Goal: Navigation & Orientation: Find specific page/section

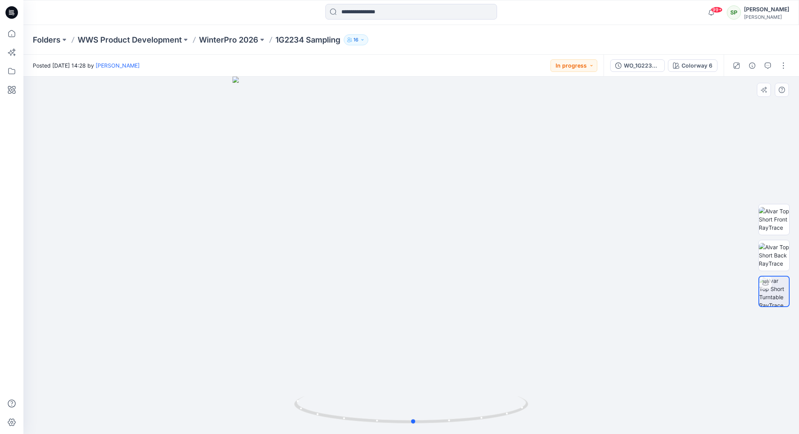
click at [58, 128] on div at bounding box center [411, 255] width 776 height 357
click at [244, 37] on p "WinterPro 2026" at bounding box center [228, 39] width 59 height 11
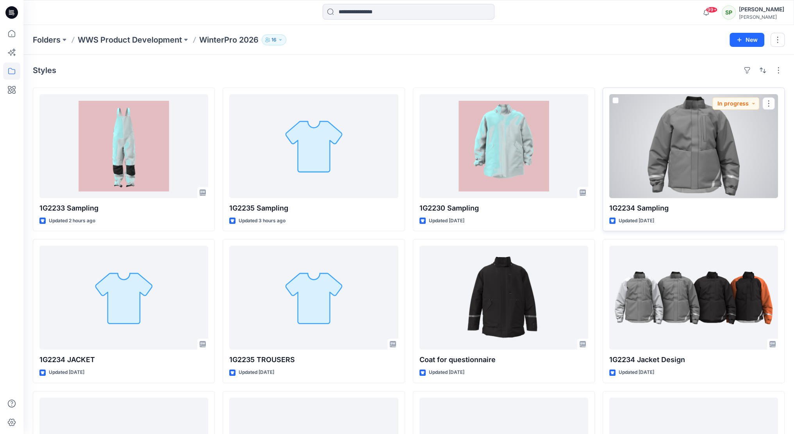
click at [712, 142] on div at bounding box center [693, 146] width 169 height 104
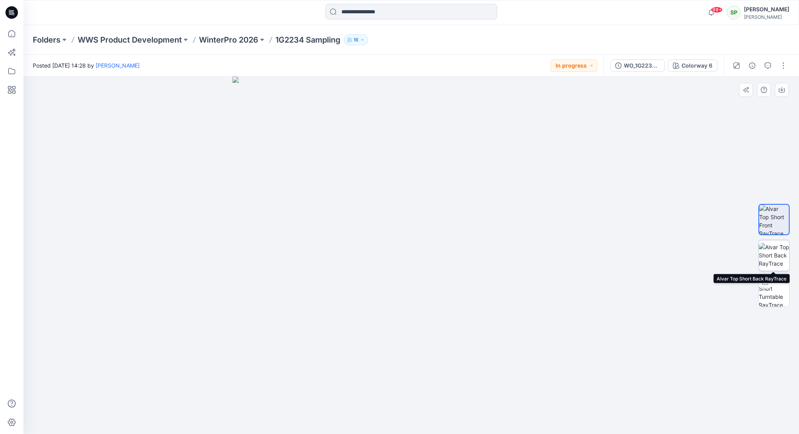
click at [781, 256] on img at bounding box center [774, 255] width 30 height 25
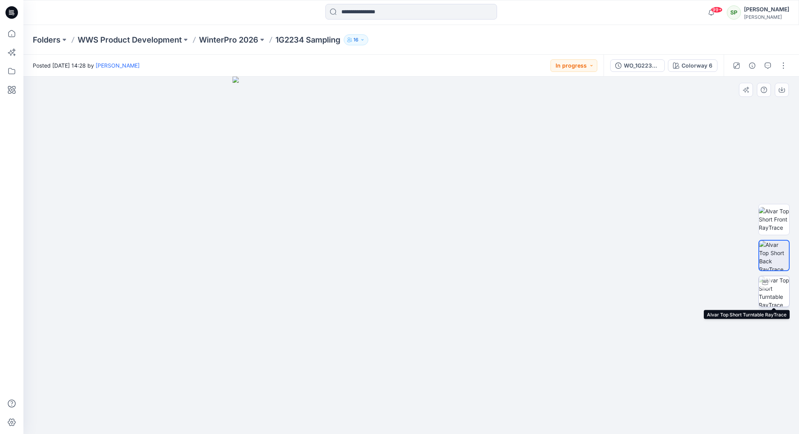
click at [770, 283] on div at bounding box center [765, 282] width 12 height 12
drag, startPoint x: 501, startPoint y: 415, endPoint x: 292, endPoint y: 417, distance: 208.9
click at [292, 417] on div at bounding box center [411, 255] width 776 height 357
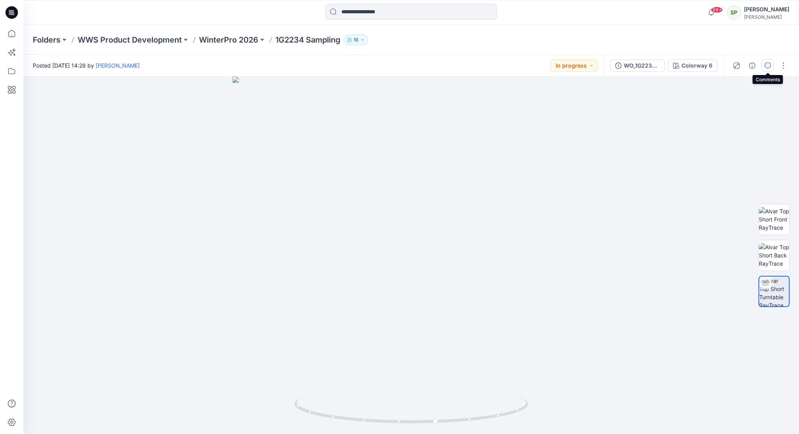
click at [768, 64] on icon "button" at bounding box center [768, 65] width 6 height 6
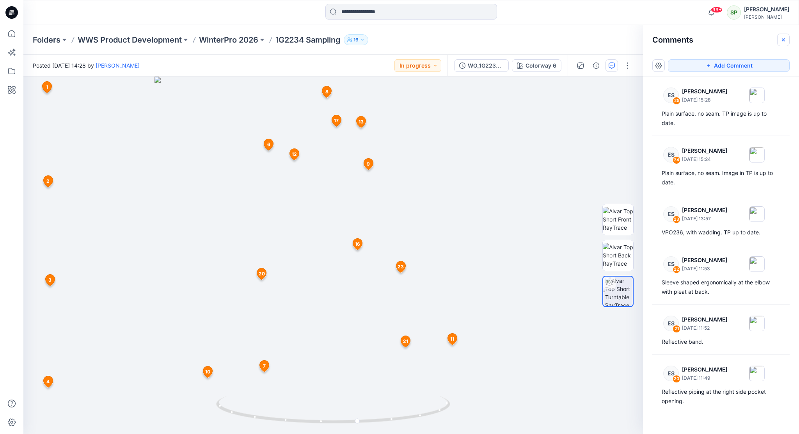
click at [785, 40] on icon "button" at bounding box center [784, 40] width 6 height 6
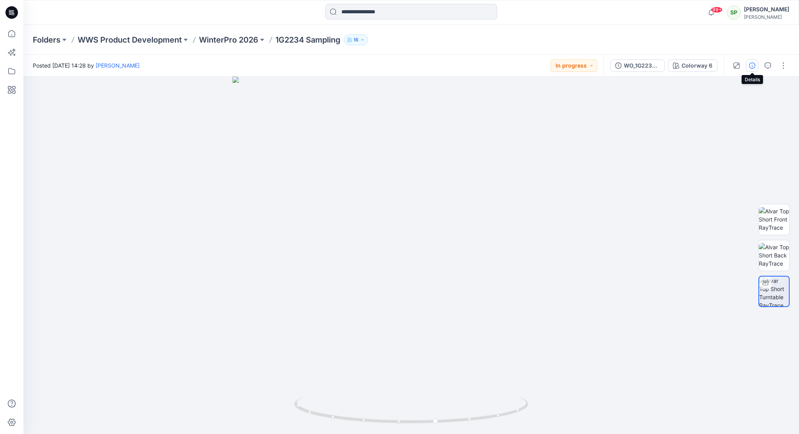
click at [753, 65] on icon "button" at bounding box center [752, 65] width 6 height 6
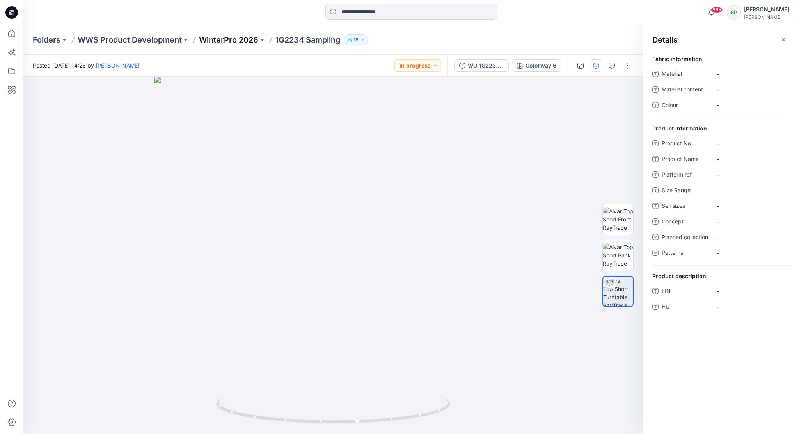
click at [218, 36] on p "WinterPro 2026" at bounding box center [228, 39] width 59 height 11
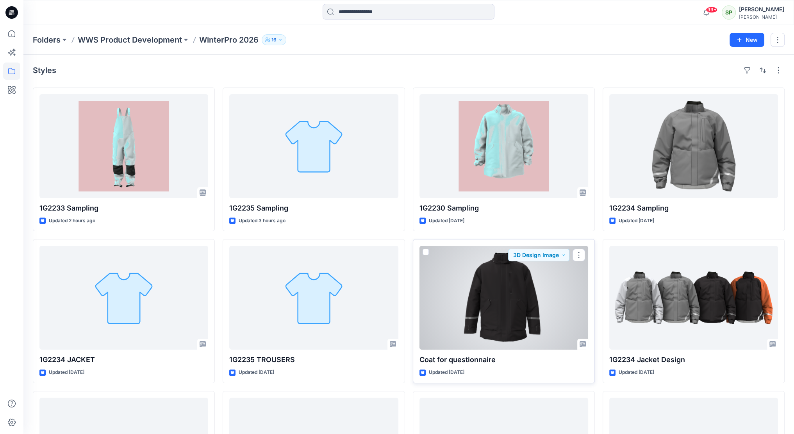
click at [511, 291] on div at bounding box center [503, 298] width 169 height 104
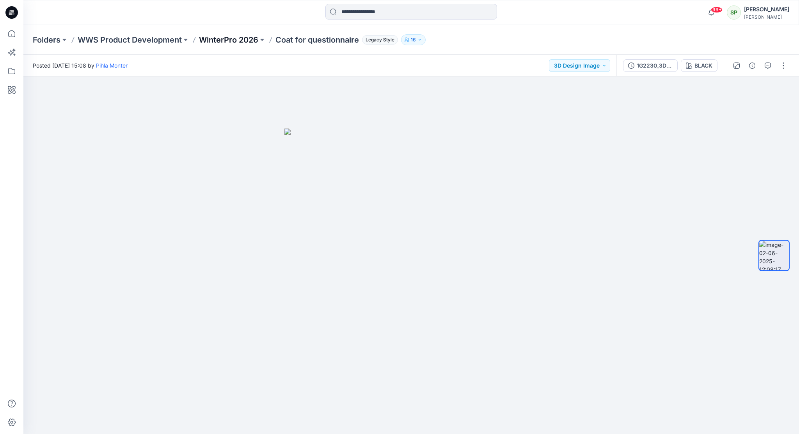
click at [237, 40] on p "WinterPro 2026" at bounding box center [228, 39] width 59 height 11
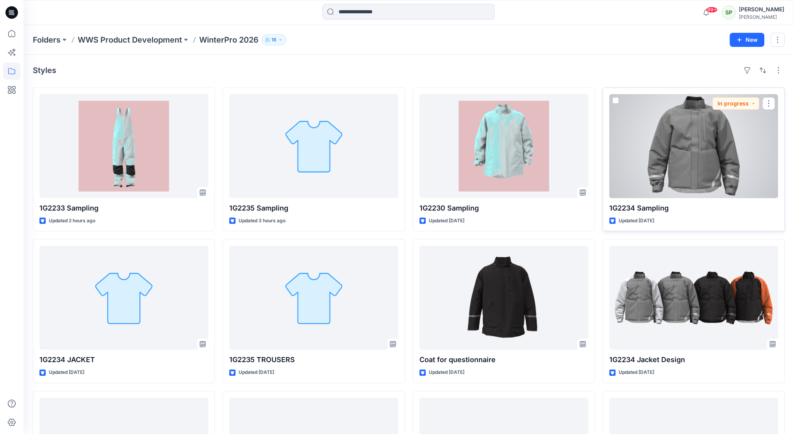
click at [745, 167] on div at bounding box center [693, 146] width 169 height 104
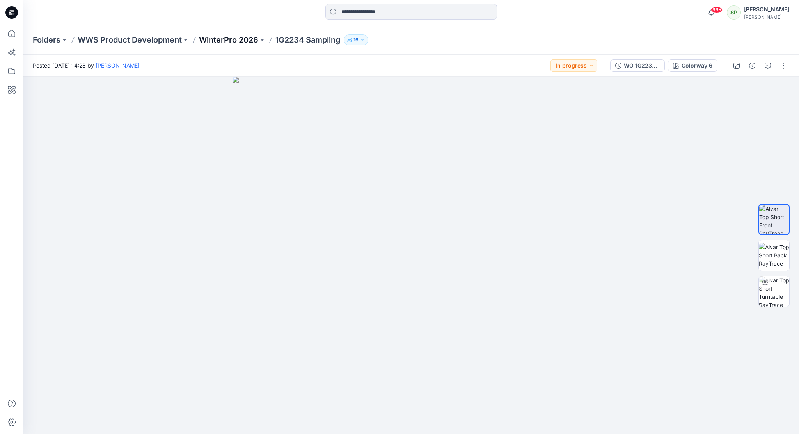
click at [240, 36] on p "WinterPro 2026" at bounding box center [228, 39] width 59 height 11
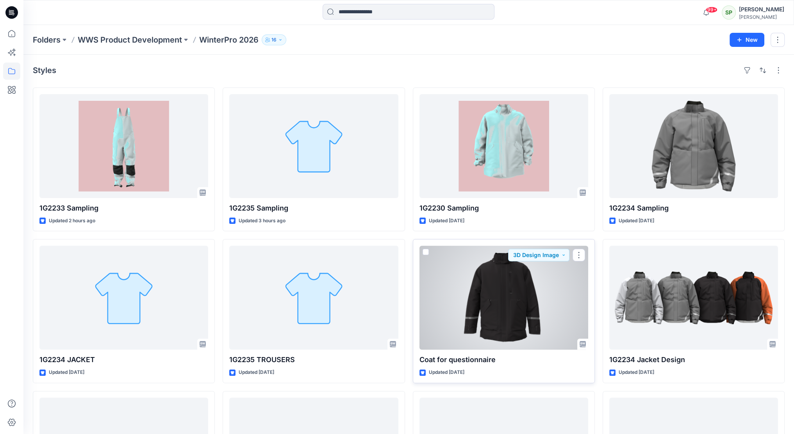
click at [519, 295] on div at bounding box center [503, 298] width 169 height 104
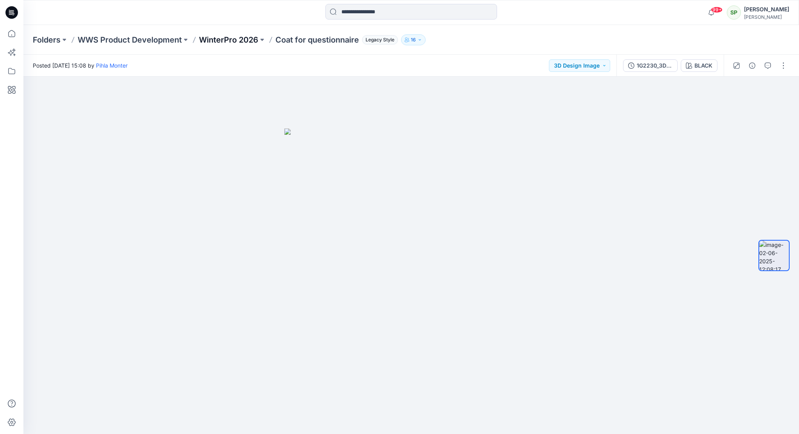
click at [240, 36] on p "WinterPro 2026" at bounding box center [228, 39] width 59 height 11
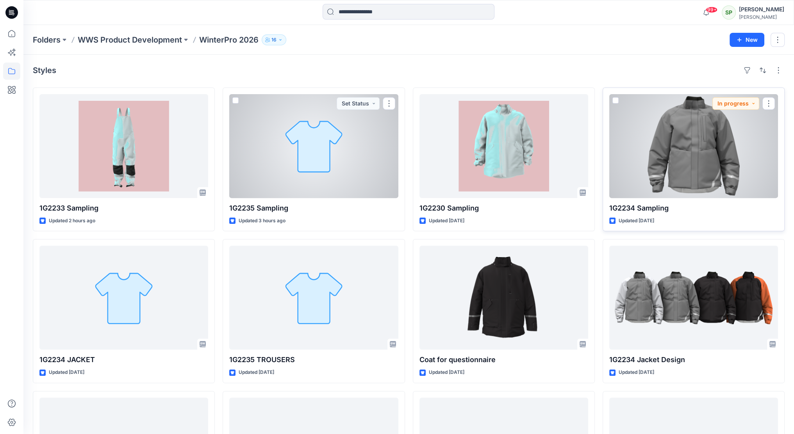
click at [712, 172] on div at bounding box center [693, 146] width 169 height 104
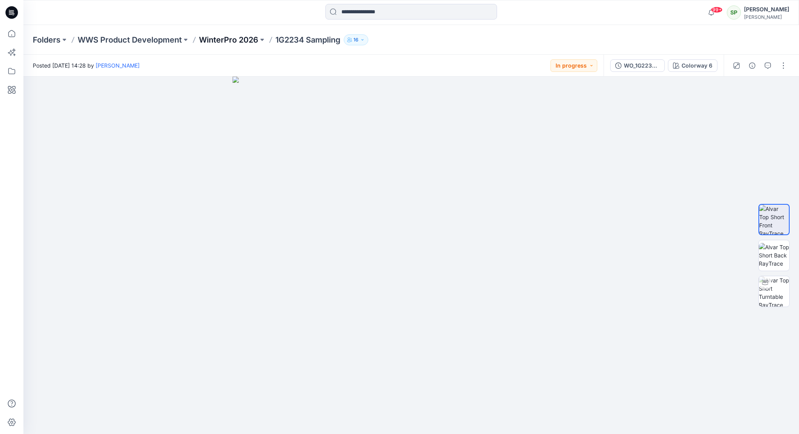
click at [227, 39] on p "WinterPro 2026" at bounding box center [228, 39] width 59 height 11
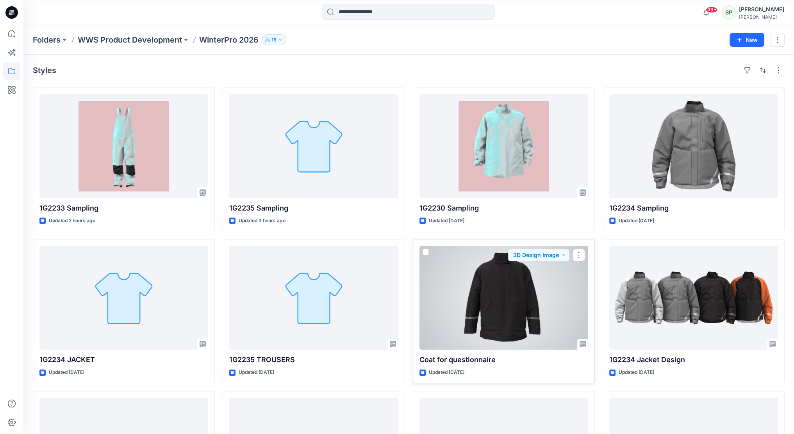
click at [524, 312] on div at bounding box center [503, 298] width 169 height 104
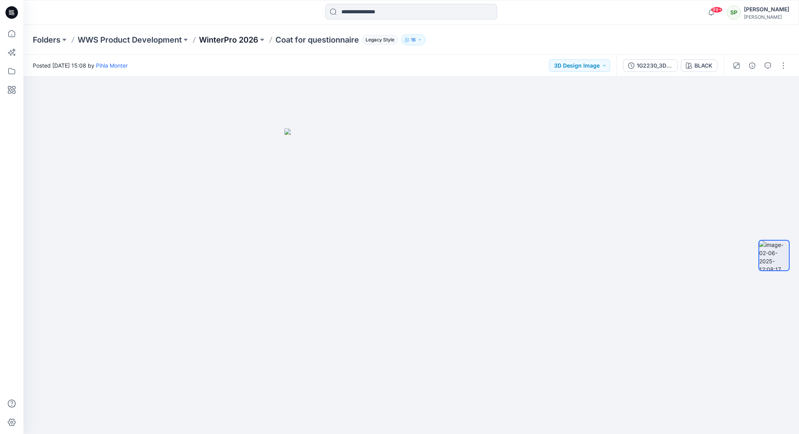
click at [226, 42] on p "WinterPro 2026" at bounding box center [228, 39] width 59 height 11
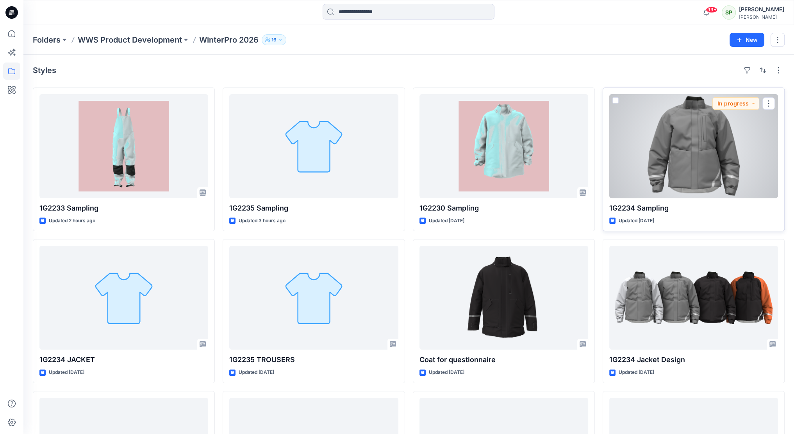
click at [707, 158] on div at bounding box center [693, 146] width 169 height 104
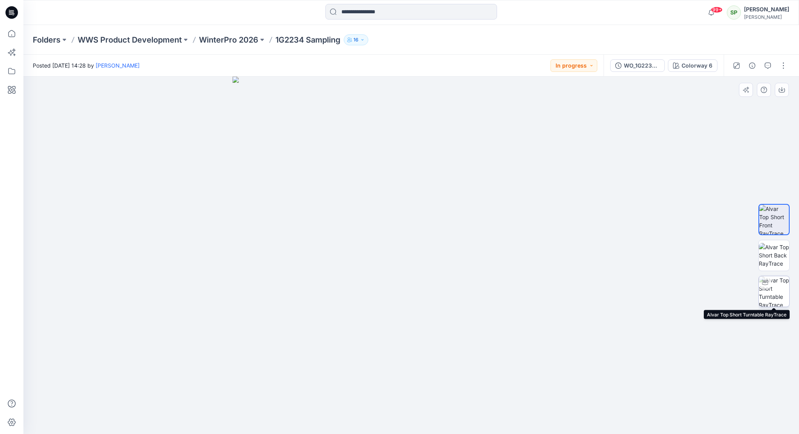
click at [781, 292] on img at bounding box center [774, 291] width 30 height 30
drag, startPoint x: 449, startPoint y: 254, endPoint x: 411, endPoint y: 147, distance: 113.0
click at [413, 135] on img at bounding box center [411, 104] width 761 height 659
click at [416, 337] on img at bounding box center [411, 124] width 761 height 620
drag, startPoint x: 273, startPoint y: 318, endPoint x: 484, endPoint y: 313, distance: 211.2
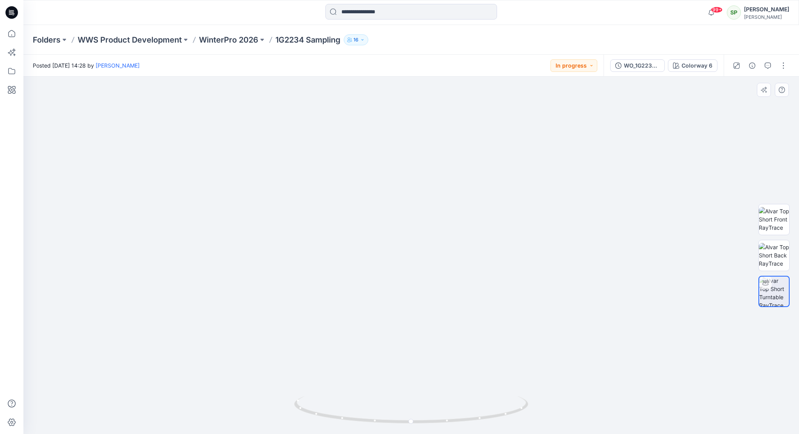
click at [435, 299] on img at bounding box center [411, 122] width 761 height 621
drag, startPoint x: 498, startPoint y: 422, endPoint x: 461, endPoint y: 427, distance: 37.9
click at [461, 427] on div at bounding box center [411, 414] width 234 height 39
drag, startPoint x: 437, startPoint y: 353, endPoint x: 443, endPoint y: 228, distance: 125.5
click at [443, 228] on img at bounding box center [411, 55] width 761 height 758
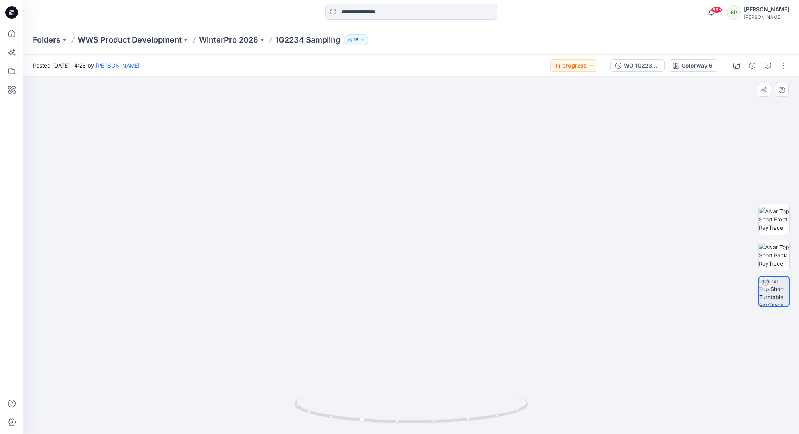
drag, startPoint x: 451, startPoint y: 276, endPoint x: 462, endPoint y: 327, distance: 52.3
click at [462, 327] on img at bounding box center [411, 104] width 761 height 657
click at [769, 217] on img at bounding box center [774, 219] width 30 height 25
drag, startPoint x: 491, startPoint y: 226, endPoint x: 343, endPoint y: 377, distance: 211.7
click at [343, 377] on img at bounding box center [312, 176] width 976 height 515
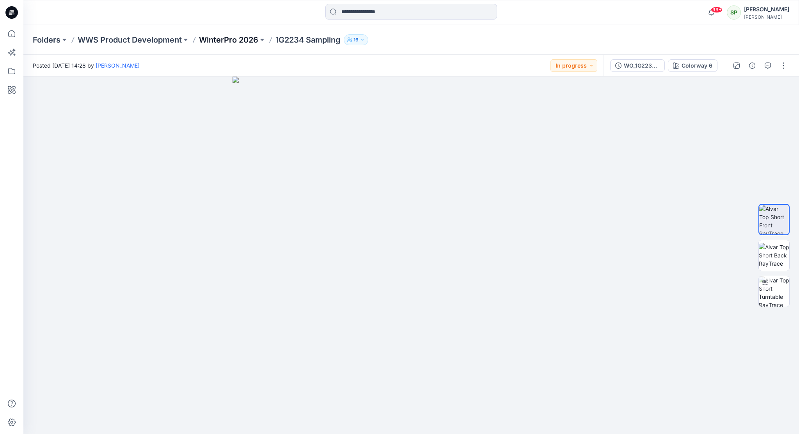
click at [214, 41] on p "WinterPro 2026" at bounding box center [228, 39] width 59 height 11
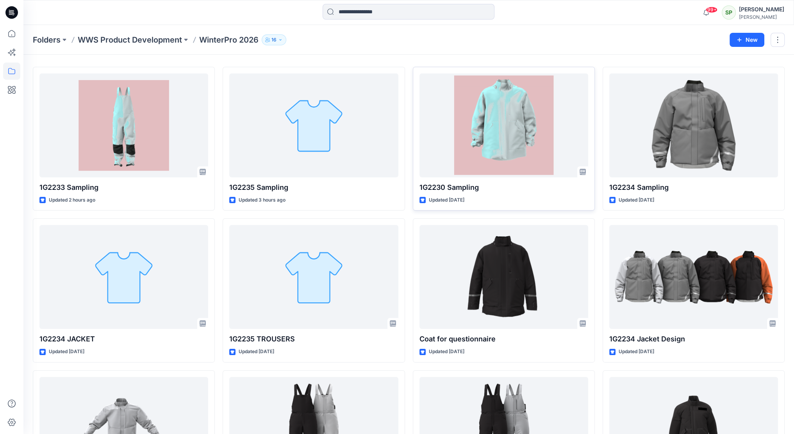
scroll to position [20, 0]
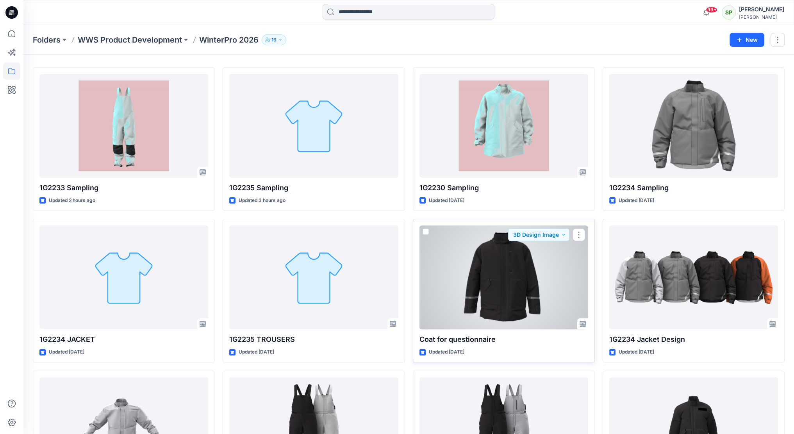
click at [514, 273] on div at bounding box center [503, 277] width 169 height 104
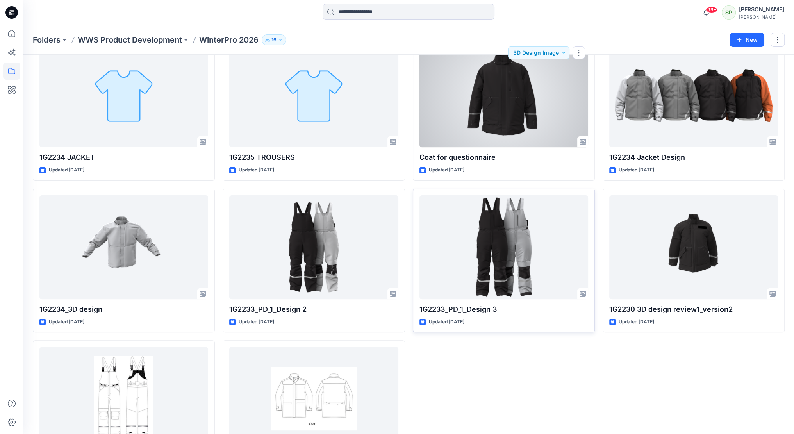
scroll to position [215, 0]
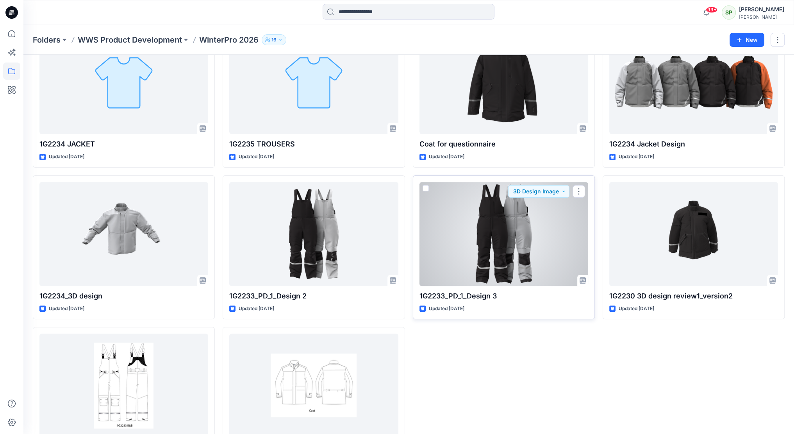
click at [514, 253] on div at bounding box center [503, 234] width 169 height 104
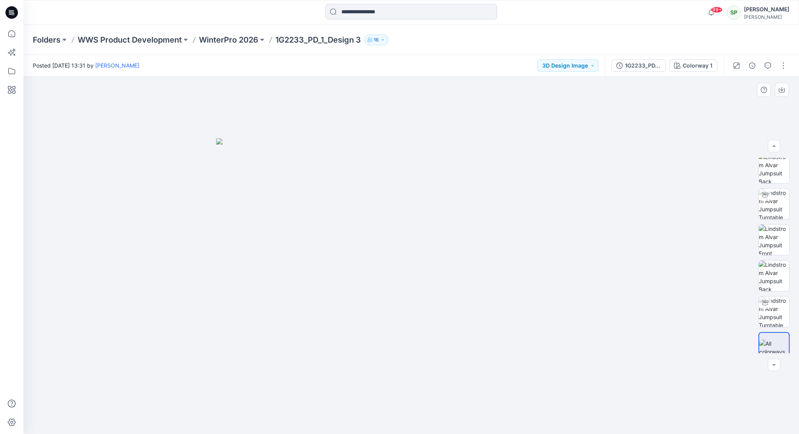
scroll to position [52, 0]
click at [773, 330] on img at bounding box center [775, 337] width 30 height 16
click at [779, 295] on img at bounding box center [774, 301] width 30 height 30
drag, startPoint x: 500, startPoint y: 417, endPoint x: 632, endPoint y: 395, distance: 133.7
click at [632, 395] on div at bounding box center [411, 255] width 776 height 357
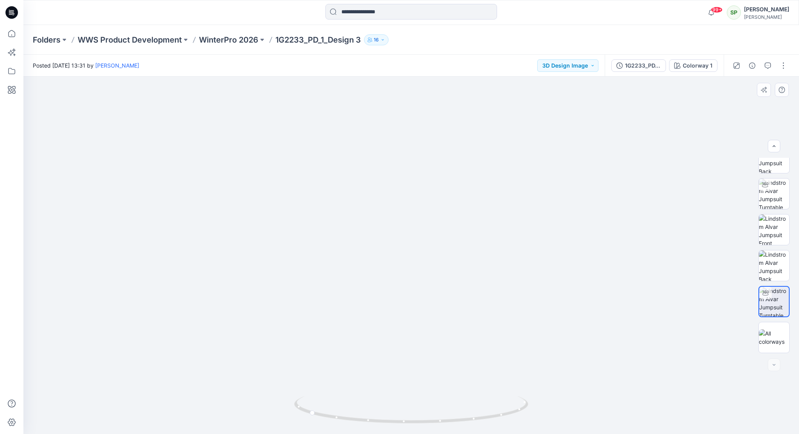
drag, startPoint x: 449, startPoint y: 342, endPoint x: 439, endPoint y: 142, distance: 200.1
click at [439, 142] on img at bounding box center [411, 52] width 761 height 761
drag, startPoint x: 475, startPoint y: 171, endPoint x: 459, endPoint y: 265, distance: 95.0
click at [467, 324] on img at bounding box center [411, 129] width 761 height 609
drag, startPoint x: 453, startPoint y: 379, endPoint x: 309, endPoint y: 381, distance: 144.0
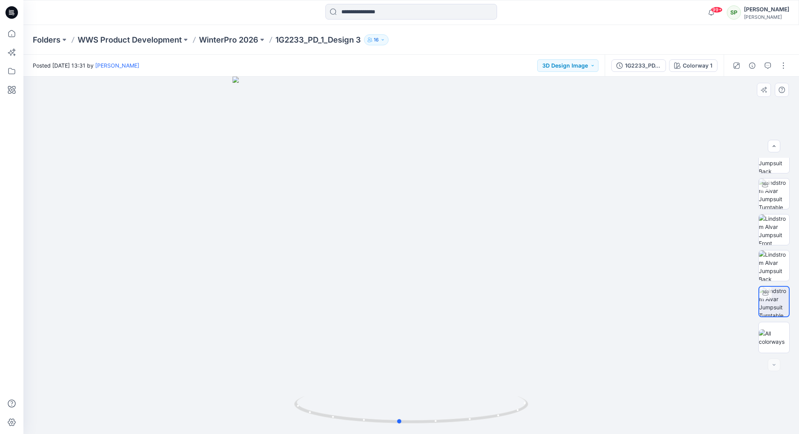
click at [309, 381] on div at bounding box center [411, 255] width 776 height 357
drag, startPoint x: 463, startPoint y: 354, endPoint x: 461, endPoint y: 288, distance: 66.0
click at [461, 288] on div at bounding box center [411, 255] width 776 height 357
drag, startPoint x: 432, startPoint y: 377, endPoint x: 431, endPoint y: 241, distance: 135.5
click at [431, 241] on img at bounding box center [411, 58] width 761 height 750
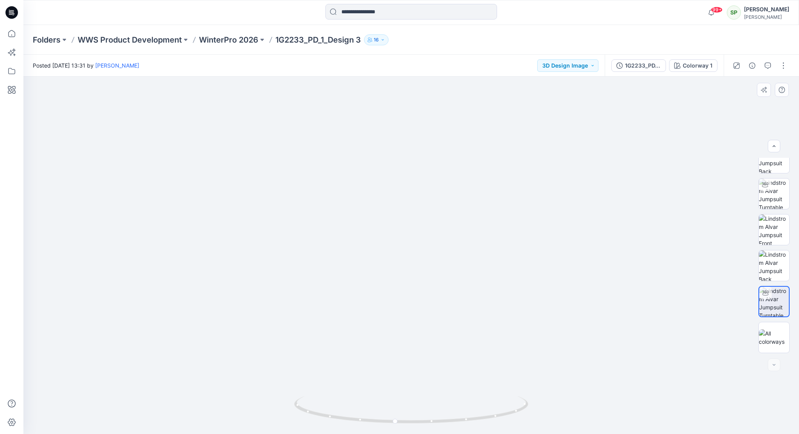
drag, startPoint x: 466, startPoint y: 387, endPoint x: 396, endPoint y: 393, distance: 70.2
click at [396, 393] on img at bounding box center [411, 62] width 761 height 744
drag, startPoint x: 489, startPoint y: 415, endPoint x: 456, endPoint y: 426, distance: 34.9
click at [456, 426] on div at bounding box center [411, 414] width 234 height 39
drag, startPoint x: 434, startPoint y: 423, endPoint x: 479, endPoint y: 426, distance: 45.4
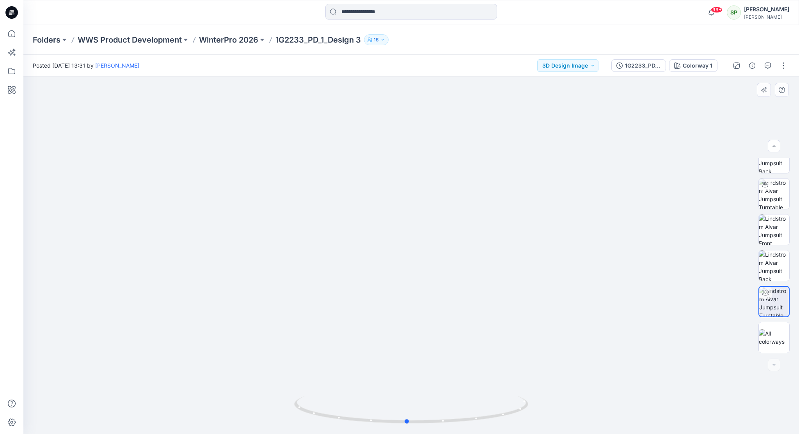
click at [479, 426] on div at bounding box center [411, 414] width 234 height 39
drag, startPoint x: 506, startPoint y: 413, endPoint x: 532, endPoint y: 433, distance: 32.4
click at [532, 433] on div at bounding box center [411, 255] width 776 height 357
click at [772, 337] on img at bounding box center [774, 337] width 30 height 16
click at [774, 294] on img at bounding box center [774, 301] width 30 height 30
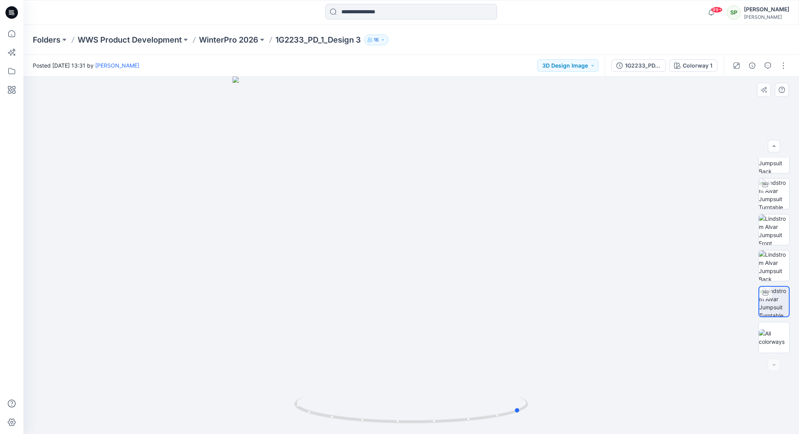
drag, startPoint x: 475, startPoint y: 420, endPoint x: 585, endPoint y: 402, distance: 111.5
click at [585, 402] on div at bounding box center [411, 255] width 776 height 357
drag, startPoint x: 419, startPoint y: 425, endPoint x: 543, endPoint y: 412, distance: 125.2
click at [543, 412] on div at bounding box center [411, 255] width 776 height 357
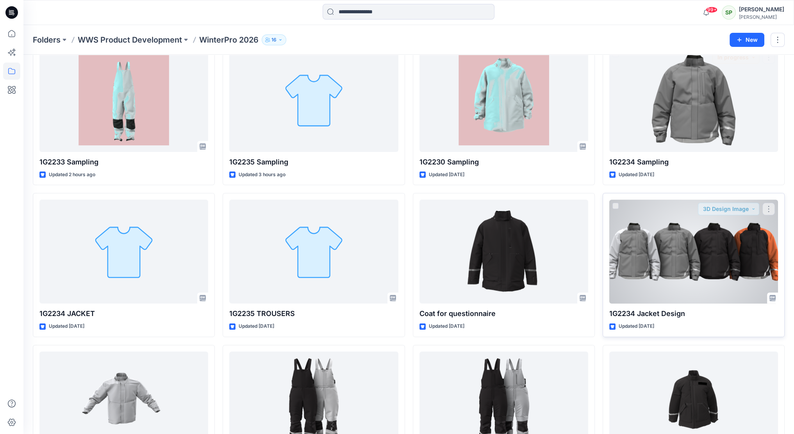
scroll to position [78, 0]
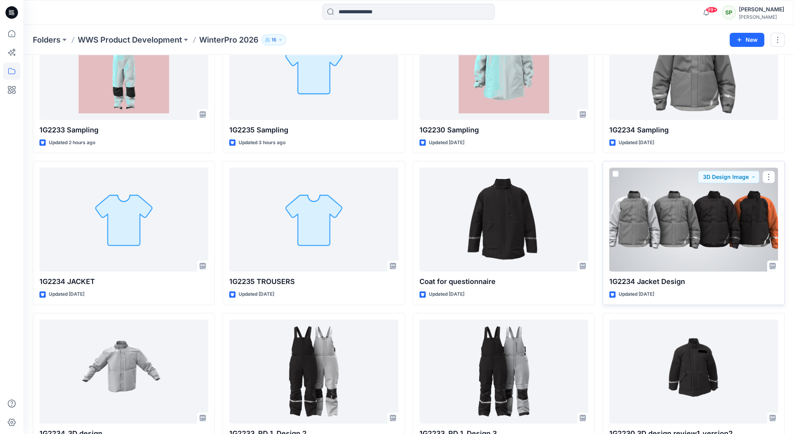
click at [734, 212] on div at bounding box center [693, 219] width 169 height 104
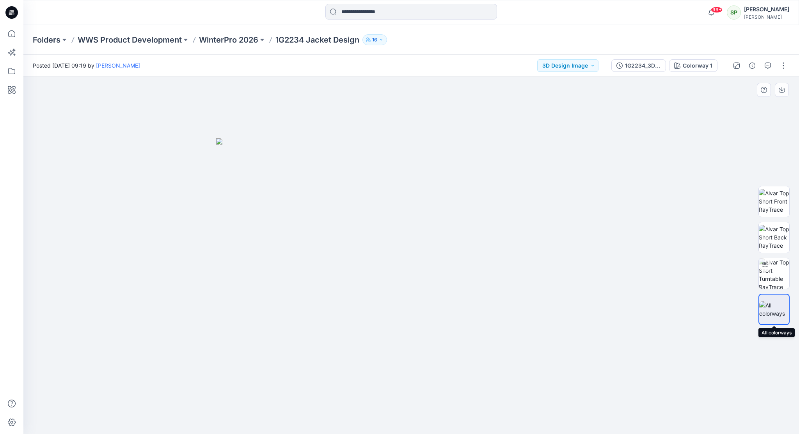
click at [770, 306] on img at bounding box center [775, 309] width 30 height 16
click at [776, 198] on img at bounding box center [774, 201] width 30 height 25
click at [773, 303] on img at bounding box center [774, 309] width 30 height 16
click at [778, 202] on img at bounding box center [774, 201] width 30 height 25
click at [774, 309] on img at bounding box center [774, 309] width 30 height 16
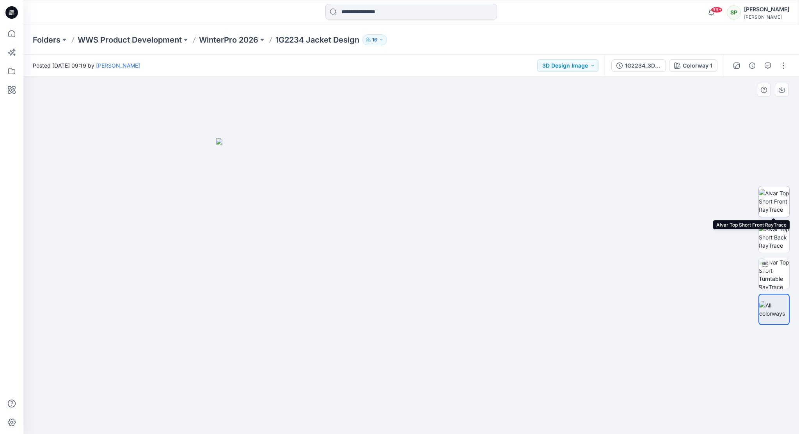
click at [775, 205] on img at bounding box center [774, 201] width 30 height 25
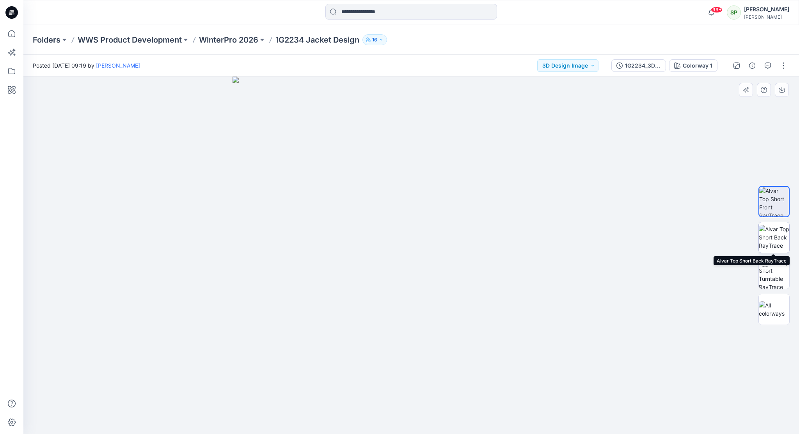
click at [772, 229] on img at bounding box center [774, 237] width 30 height 25
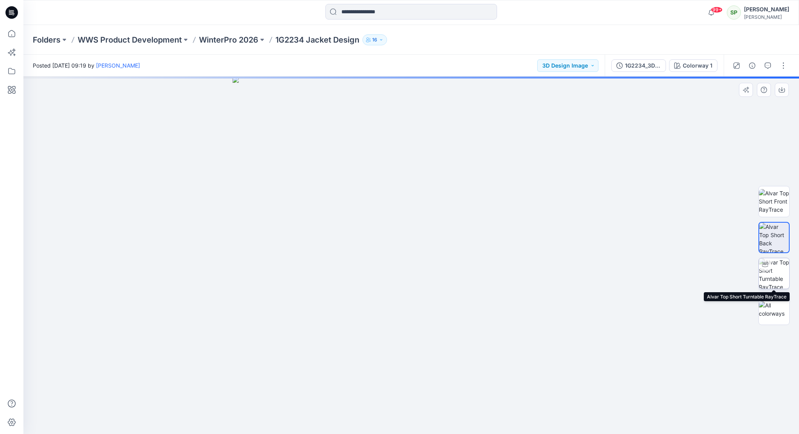
click at [776, 269] on img at bounding box center [774, 273] width 30 height 30
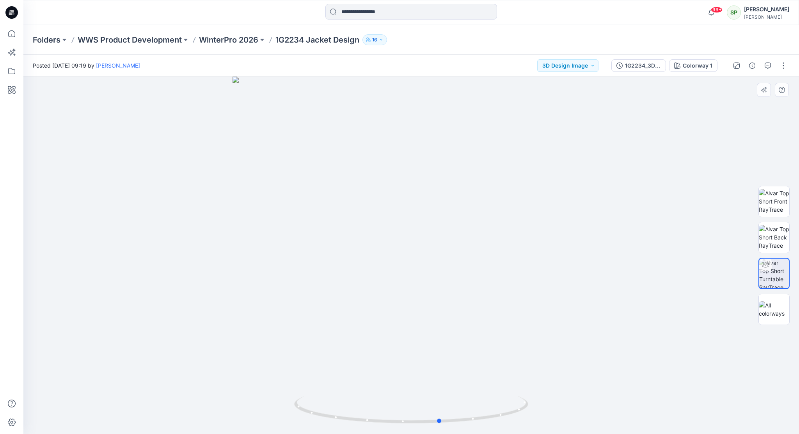
drag, startPoint x: 522, startPoint y: 413, endPoint x: 317, endPoint y: 385, distance: 206.9
click at [317, 385] on div at bounding box center [411, 255] width 776 height 357
click at [773, 301] on img at bounding box center [774, 309] width 30 height 16
click at [129, 38] on p "WWS Product Development" at bounding box center [130, 39] width 104 height 11
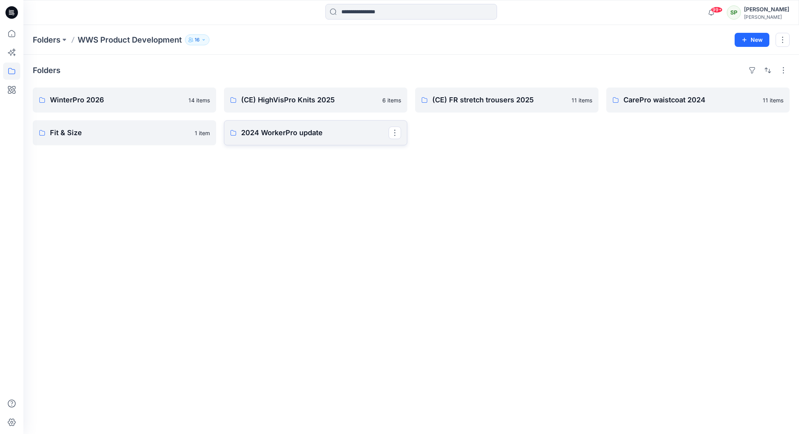
click at [297, 136] on p "2024 WorkerPro update" at bounding box center [315, 132] width 148 height 11
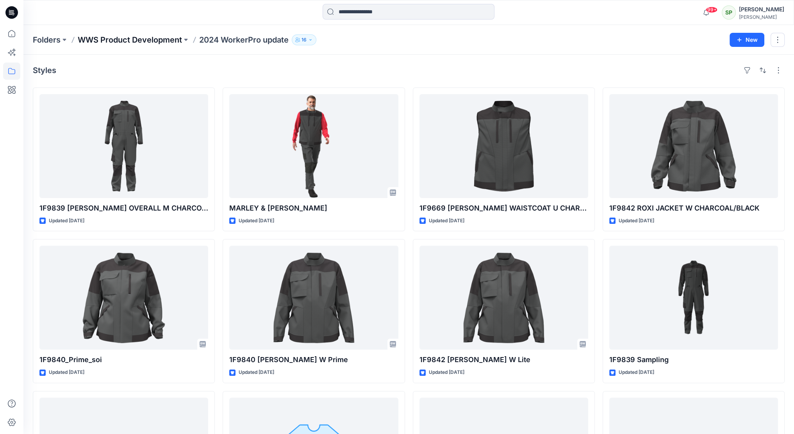
click at [142, 42] on p "WWS Product Development" at bounding box center [130, 39] width 104 height 11
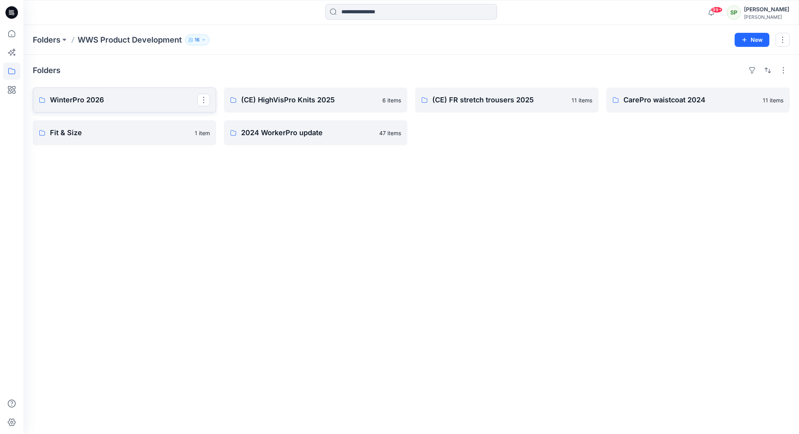
click at [133, 91] on link "WinterPro 2026" at bounding box center [124, 99] width 183 height 25
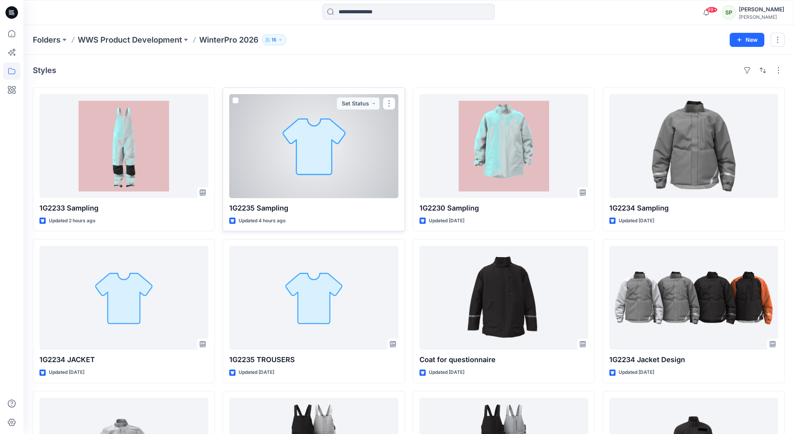
click at [334, 146] on div at bounding box center [313, 146] width 169 height 104
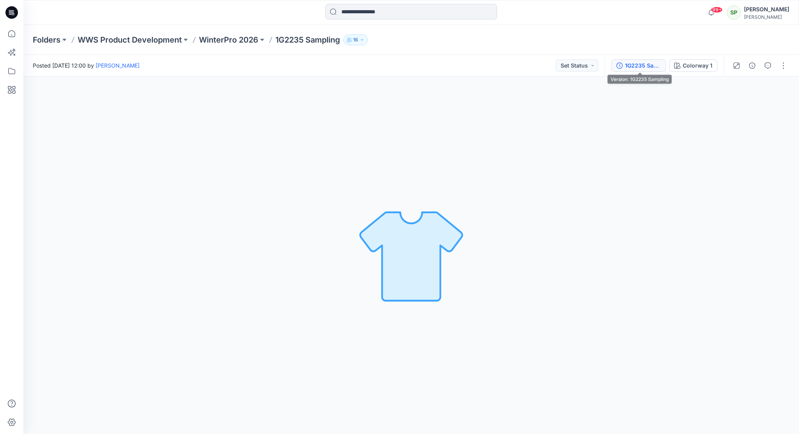
click at [644, 61] on div "1G2235 Sampling" at bounding box center [643, 65] width 36 height 9
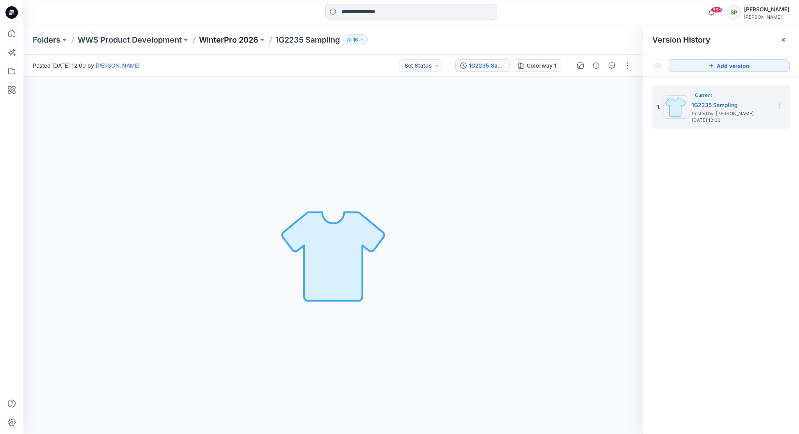
click at [234, 40] on p "WinterPro 2026" at bounding box center [228, 39] width 59 height 11
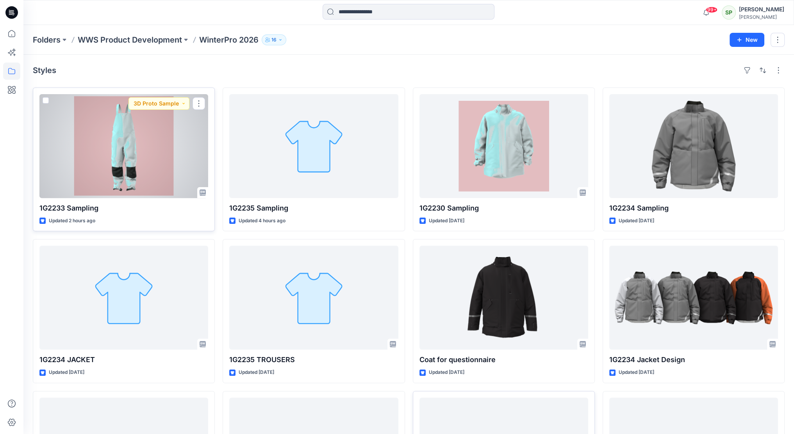
click at [148, 149] on div at bounding box center [123, 146] width 169 height 104
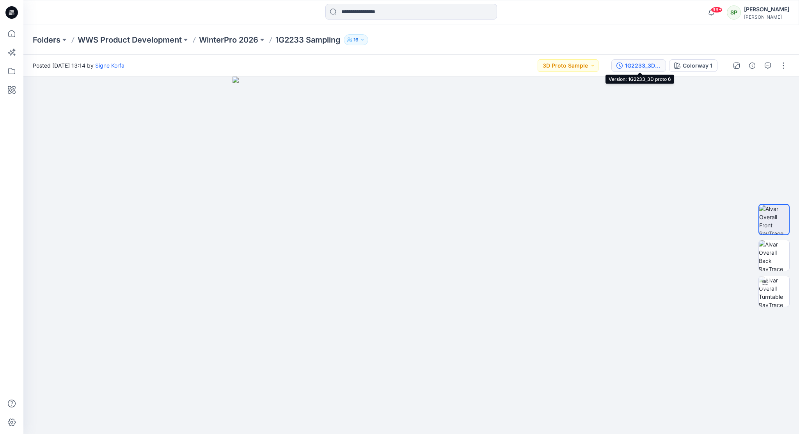
click at [647, 65] on div "1G2233_3D proto 6" at bounding box center [643, 65] width 36 height 9
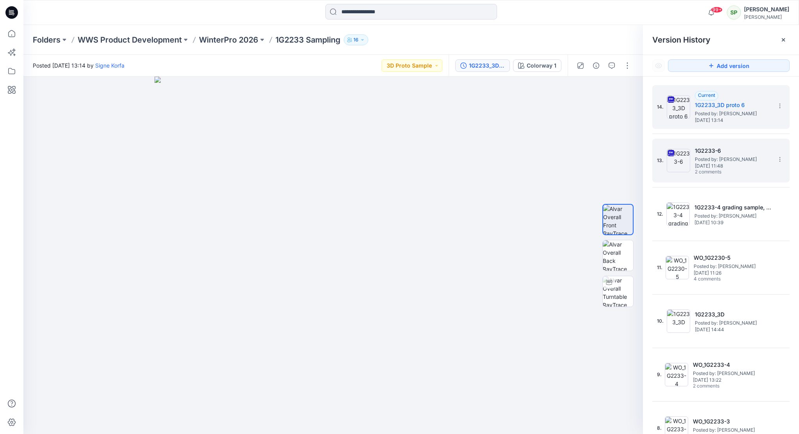
click at [714, 155] on span "Posted by: [PERSON_NAME]" at bounding box center [734, 159] width 78 height 8
click at [728, 107] on h5 "1G2233_3D proto 6" at bounding box center [734, 104] width 78 height 9
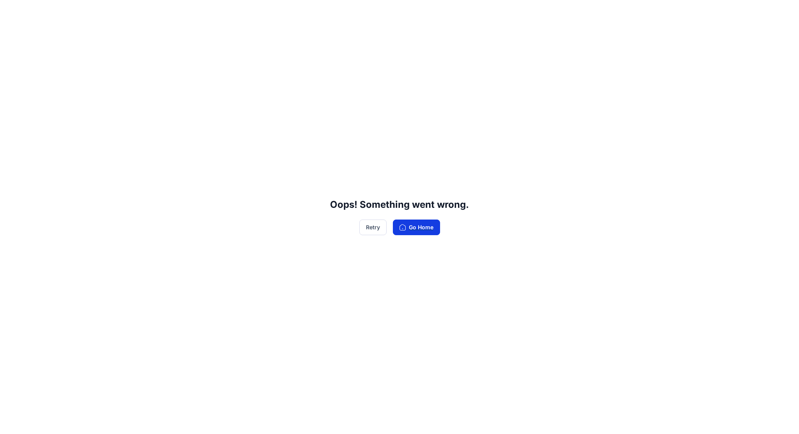
click at [436, 230] on button "Go Home" at bounding box center [416, 227] width 47 height 16
click at [427, 224] on button "Go Home" at bounding box center [416, 227] width 47 height 16
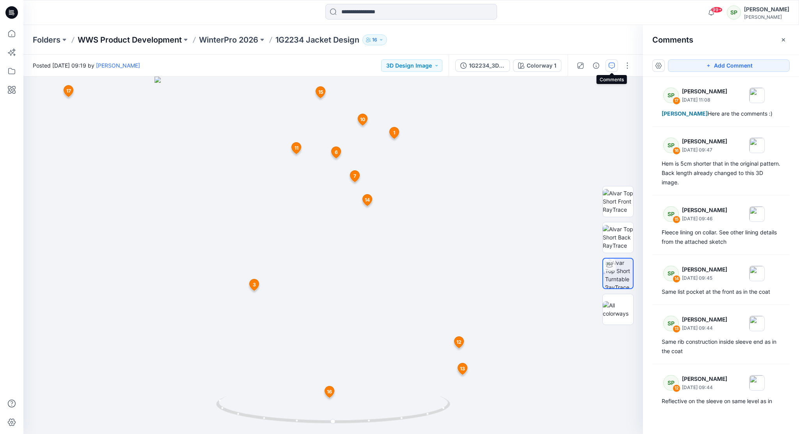
click at [169, 38] on p "WWS Product Development" at bounding box center [130, 39] width 104 height 11
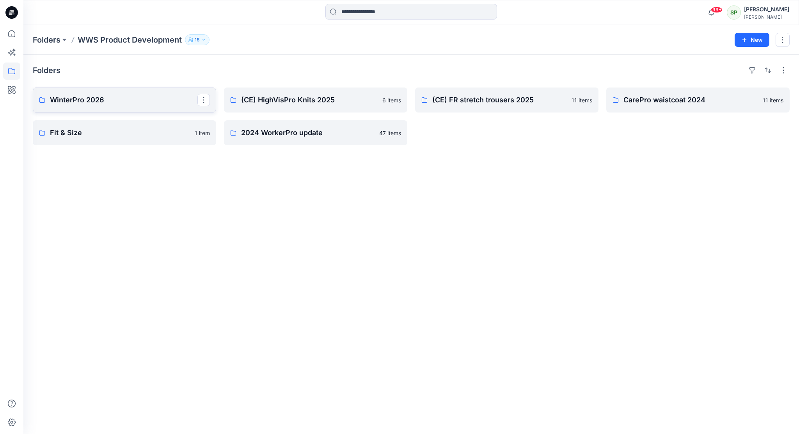
click at [141, 103] on p "WinterPro 2026" at bounding box center [124, 99] width 148 height 11
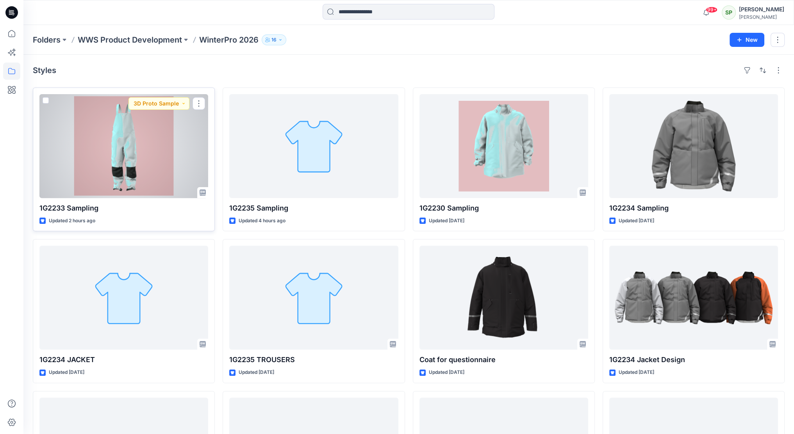
click at [155, 143] on div at bounding box center [123, 146] width 169 height 104
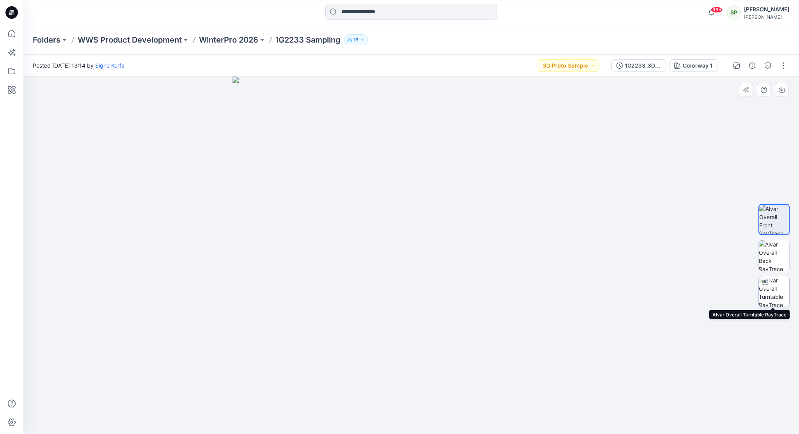
click at [773, 293] on img at bounding box center [774, 291] width 30 height 30
drag, startPoint x: 434, startPoint y: 423, endPoint x: 523, endPoint y: 422, distance: 89.0
click at [523, 422] on icon at bounding box center [412, 410] width 236 height 29
drag, startPoint x: 522, startPoint y: 411, endPoint x: 446, endPoint y: 429, distance: 77.7
click at [446, 429] on div at bounding box center [411, 255] width 776 height 357
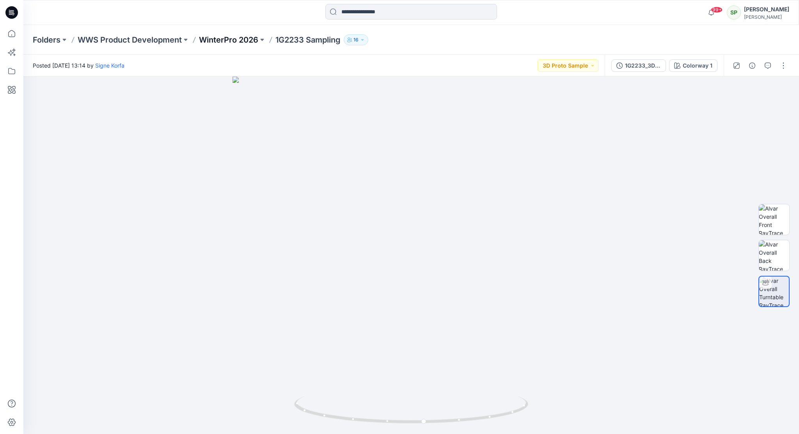
click at [246, 37] on p "WinterPro 2026" at bounding box center [228, 39] width 59 height 11
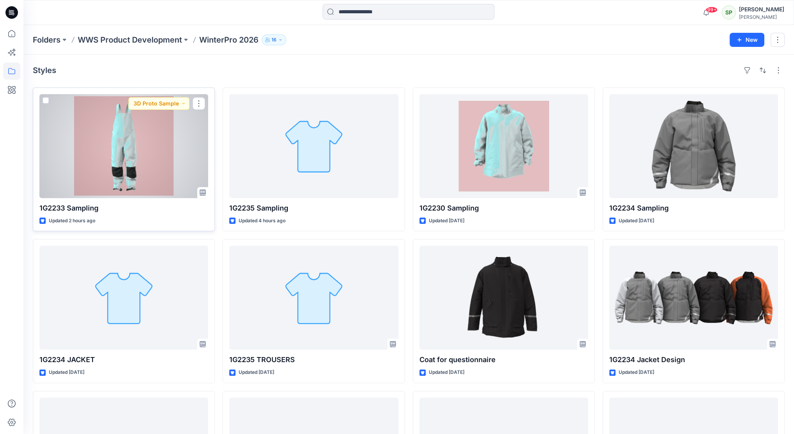
click at [167, 137] on div at bounding box center [123, 146] width 169 height 104
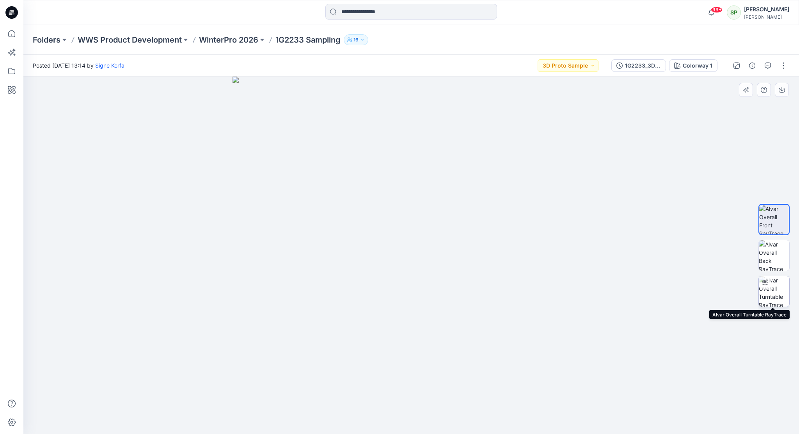
click at [774, 283] on img at bounding box center [774, 291] width 30 height 30
drag, startPoint x: 482, startPoint y: 420, endPoint x: 570, endPoint y: 409, distance: 88.8
click at [570, 409] on div at bounding box center [411, 255] width 776 height 357
drag, startPoint x: 493, startPoint y: 420, endPoint x: 415, endPoint y: 426, distance: 77.9
click at [415, 426] on div at bounding box center [411, 255] width 776 height 357
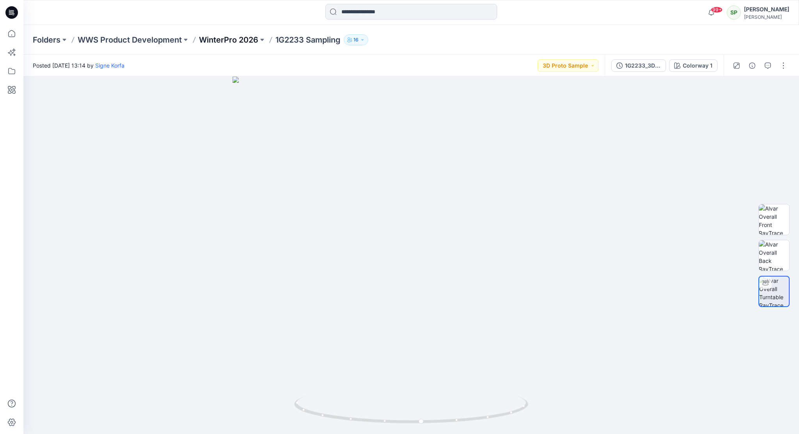
click at [233, 40] on p "WinterPro 2026" at bounding box center [228, 39] width 59 height 11
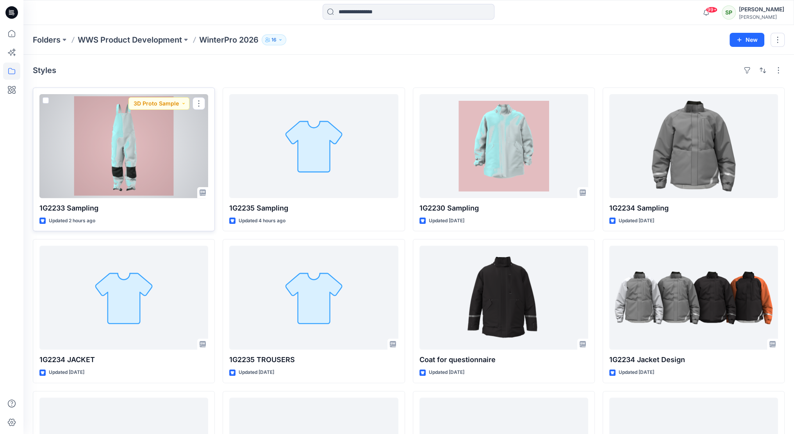
click at [130, 146] on div at bounding box center [123, 146] width 169 height 104
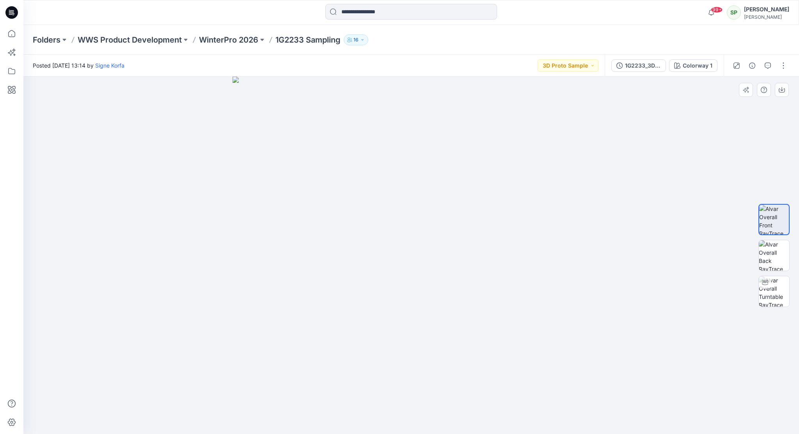
drag, startPoint x: 497, startPoint y: 348, endPoint x: 533, endPoint y: 316, distance: 48.4
click at [533, 316] on img at bounding box center [411, 255] width 357 height 357
drag, startPoint x: 465, startPoint y: 313, endPoint x: 440, endPoint y: 197, distance: 118.2
click at [440, 197] on img at bounding box center [412, 184] width 578 height 500
drag, startPoint x: 481, startPoint y: 310, endPoint x: 431, endPoint y: 187, distance: 132.2
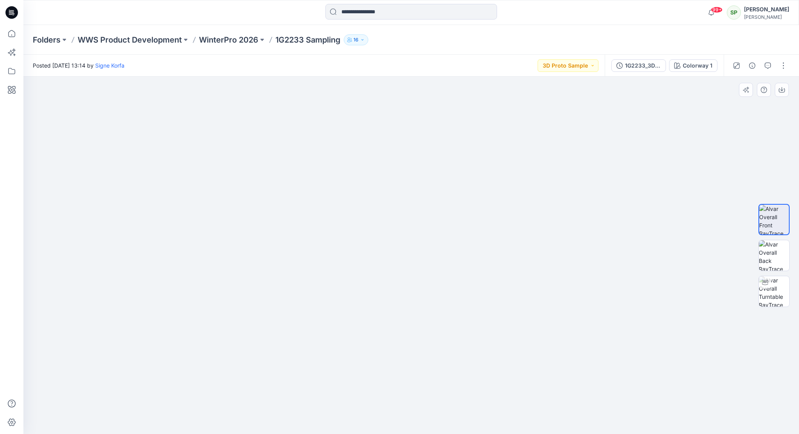
click at [431, 187] on img at bounding box center [364, 27] width 887 height 813
drag, startPoint x: 436, startPoint y: 271, endPoint x: 441, endPoint y: 171, distance: 100.1
drag, startPoint x: 439, startPoint y: 149, endPoint x: 428, endPoint y: 214, distance: 66.5
click at [444, 388] on img at bounding box center [370, 110] width 887 height 648
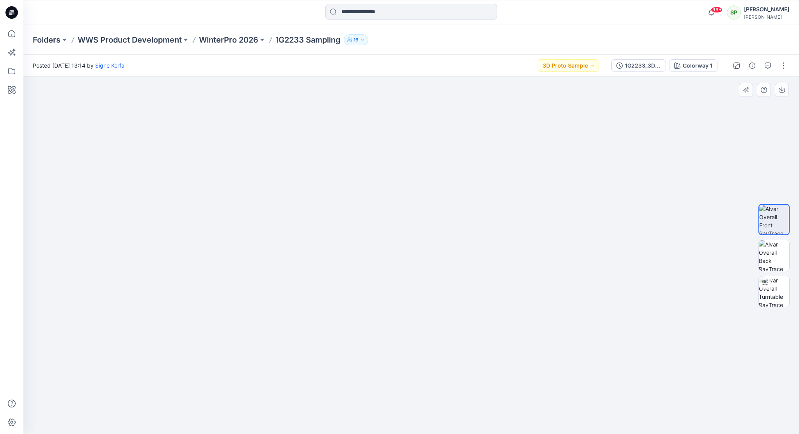
drag, startPoint x: 429, startPoint y: 210, endPoint x: 447, endPoint y: 373, distance: 163.3
click at [447, 373] on img at bounding box center [391, 203] width 887 height 459
drag, startPoint x: 450, startPoint y: 367, endPoint x: 453, endPoint y: 360, distance: 7.2
click at [453, 360] on img at bounding box center [370, 204] width 887 height 459
drag, startPoint x: 476, startPoint y: 365, endPoint x: 411, endPoint y: 371, distance: 65.5
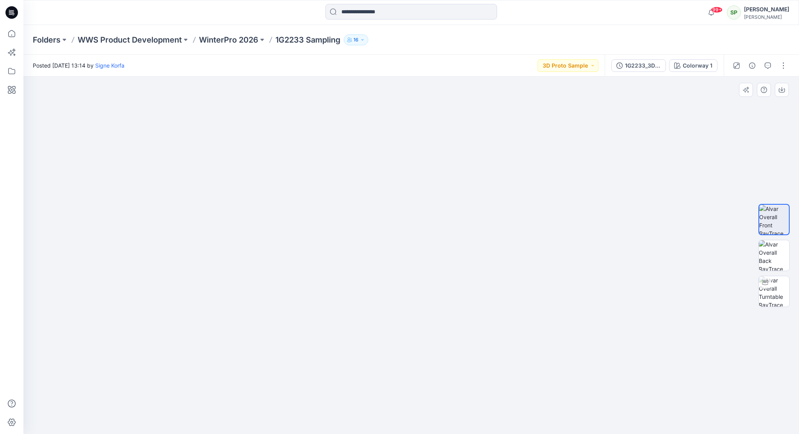
click at [411, 371] on img at bounding box center [356, 204] width 887 height 460
drag, startPoint x: 441, startPoint y: 367, endPoint x: 397, endPoint y: 361, distance: 43.7
click at [398, 364] on img at bounding box center [356, 209] width 887 height 447
drag, startPoint x: 424, startPoint y: 358, endPoint x: 402, endPoint y: 341, distance: 26.7
click at [401, 343] on img at bounding box center [411, 233] width 622 height 402
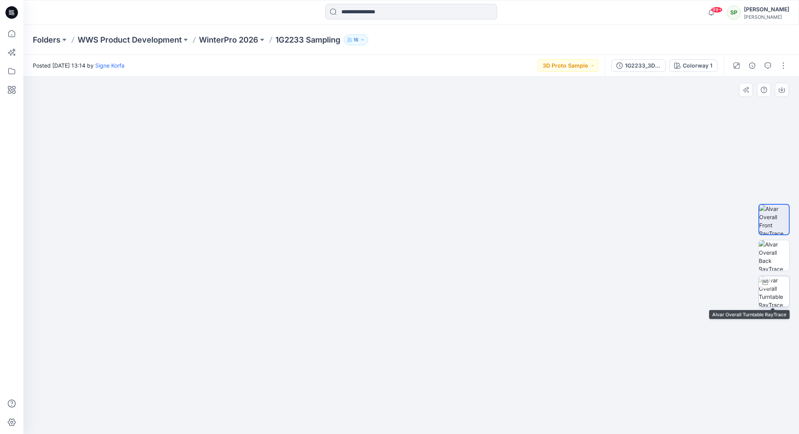
click at [781, 284] on img at bounding box center [774, 291] width 30 height 30
drag, startPoint x: 506, startPoint y: 418, endPoint x: 438, endPoint y: 427, distance: 69.0
click at [438, 427] on div at bounding box center [411, 255] width 776 height 357
drag, startPoint x: 497, startPoint y: 273, endPoint x: 493, endPoint y: 363, distance: 89.9
click at [493, 363] on img at bounding box center [411, 198] width 761 height 472
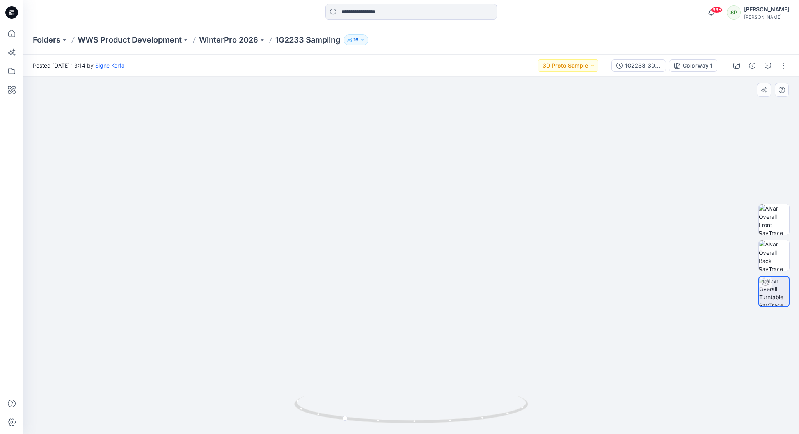
drag, startPoint x: 493, startPoint y: 358, endPoint x: 485, endPoint y: 382, distance: 25.3
click at [485, 384] on img at bounding box center [411, 213] width 761 height 442
drag, startPoint x: 523, startPoint y: 410, endPoint x: 428, endPoint y: 424, distance: 96.7
click at [428, 424] on icon at bounding box center [412, 410] width 236 height 29
drag, startPoint x: 522, startPoint y: 411, endPoint x: 491, endPoint y: 423, distance: 33.9
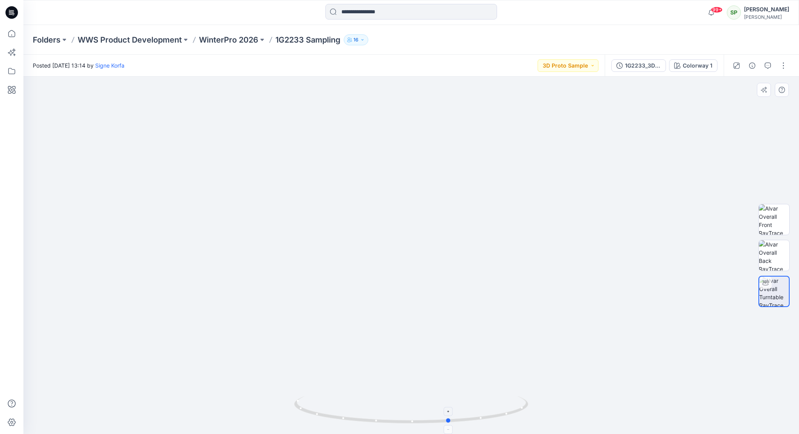
click at [491, 423] on icon at bounding box center [412, 410] width 236 height 29
drag, startPoint x: 497, startPoint y: 419, endPoint x: 445, endPoint y: 426, distance: 53.2
click at [445, 426] on div at bounding box center [411, 255] width 776 height 357
click at [239, 36] on p "WinterPro 2026" at bounding box center [228, 39] width 59 height 11
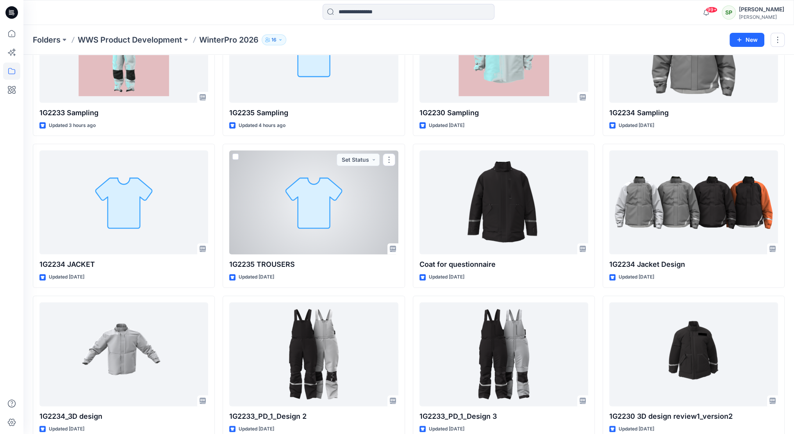
scroll to position [137, 0]
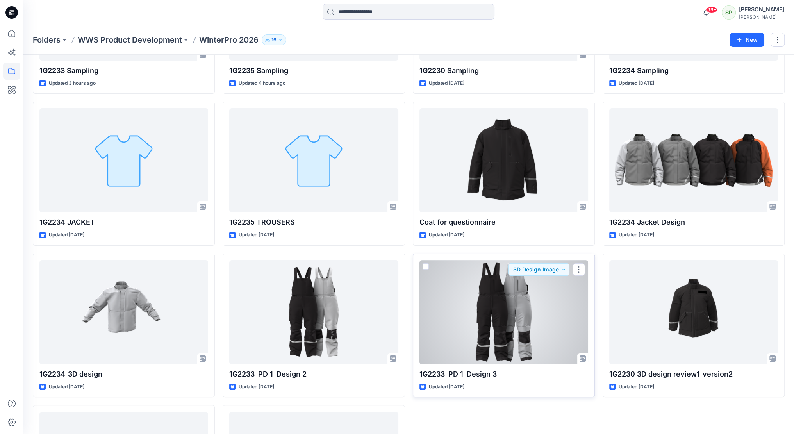
click at [516, 309] on div at bounding box center [503, 312] width 169 height 104
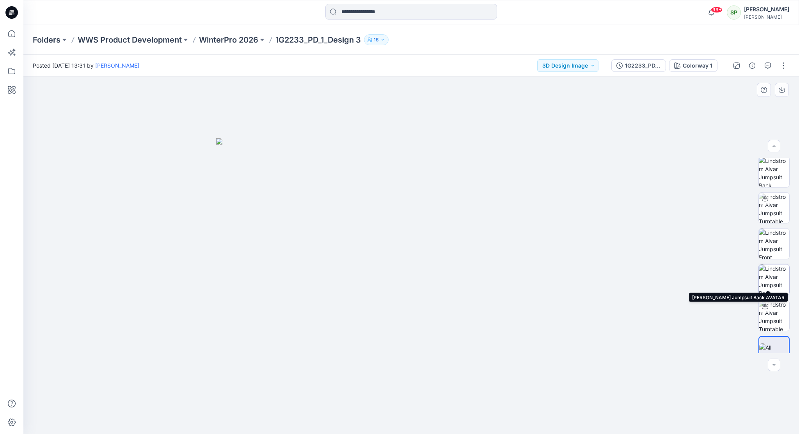
scroll to position [52, 0]
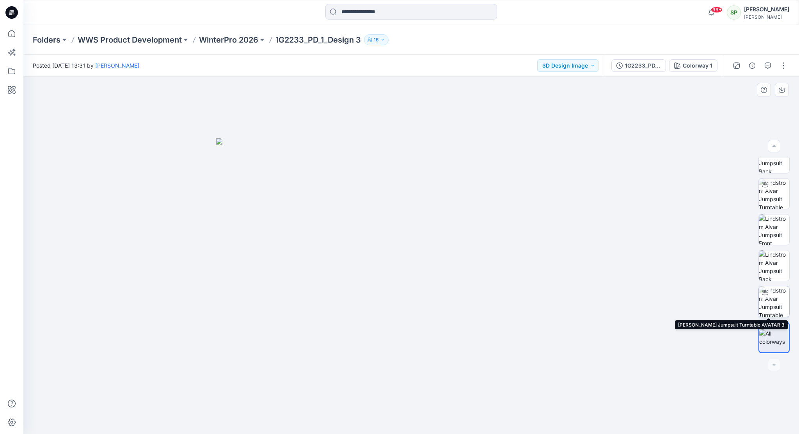
click at [771, 299] on img at bounding box center [774, 301] width 30 height 30
drag, startPoint x: 498, startPoint y: 415, endPoint x: 393, endPoint y: 428, distance: 105.0
click at [393, 428] on div at bounding box center [411, 255] width 776 height 357
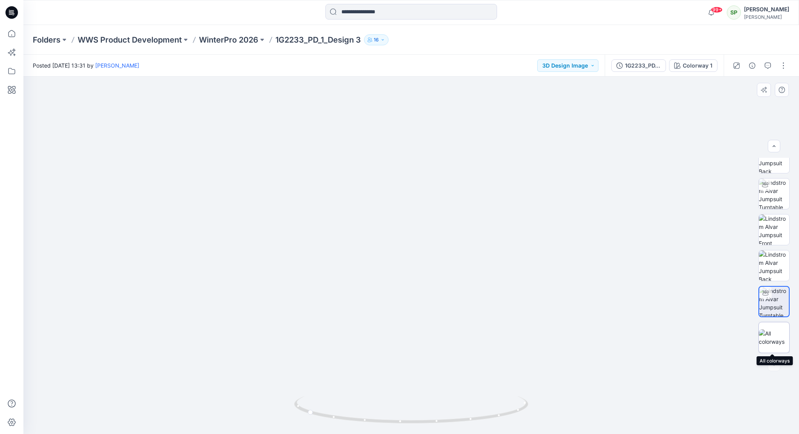
click at [774, 335] on img at bounding box center [774, 337] width 30 height 16
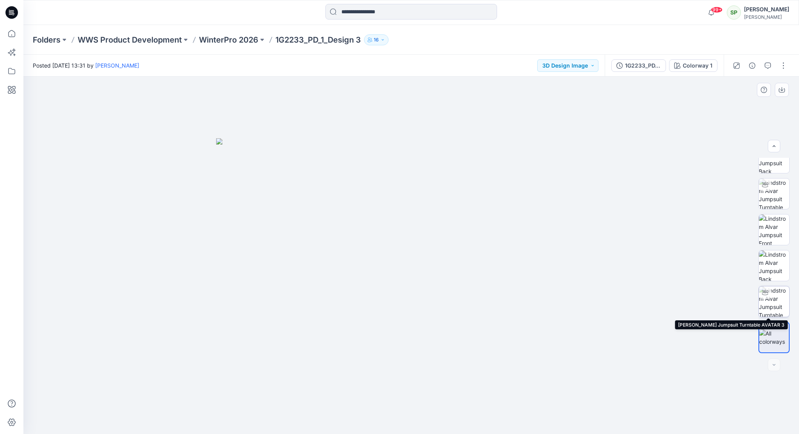
click at [776, 298] on img at bounding box center [774, 301] width 30 height 30
drag, startPoint x: 512, startPoint y: 413, endPoint x: 395, endPoint y: 438, distance: 119.2
click at [395, 433] on html "99+ Notifications Signe Korfa has updated 1G2230 Sampling with 1G2230_3D [DATE]…" at bounding box center [399, 222] width 799 height 444
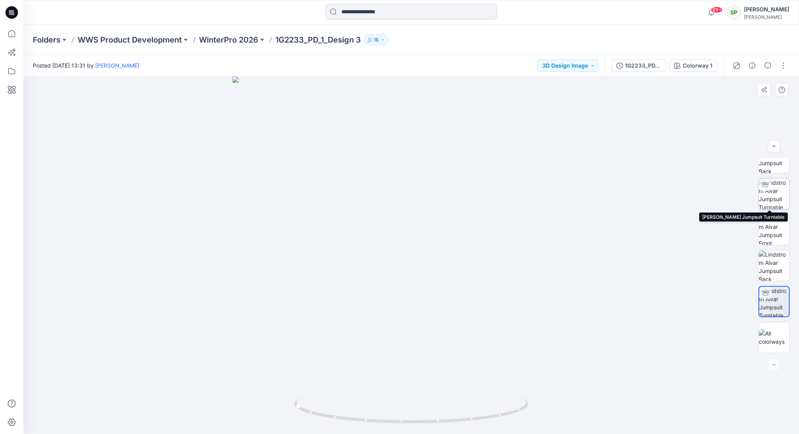
click at [776, 192] on img at bounding box center [774, 193] width 30 height 30
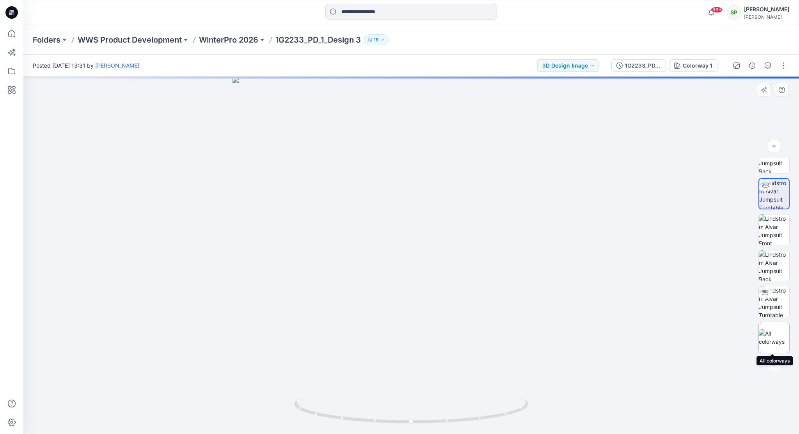
click at [770, 331] on img at bounding box center [774, 337] width 30 height 16
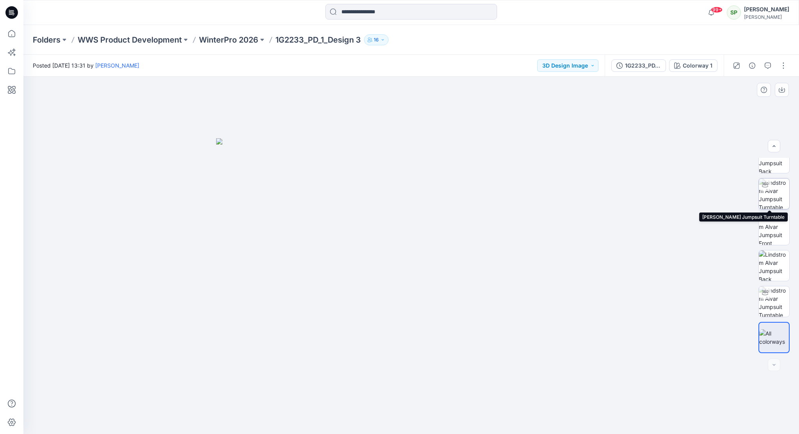
click at [772, 188] on img at bounding box center [774, 193] width 30 height 30
drag, startPoint x: 517, startPoint y: 413, endPoint x: 424, endPoint y: 430, distance: 94.8
click at [424, 430] on div at bounding box center [411, 414] width 234 height 39
drag, startPoint x: 437, startPoint y: 226, endPoint x: 459, endPoint y: 244, distance: 28.3
click at [459, 244] on img at bounding box center [433, 98] width 1020 height 671
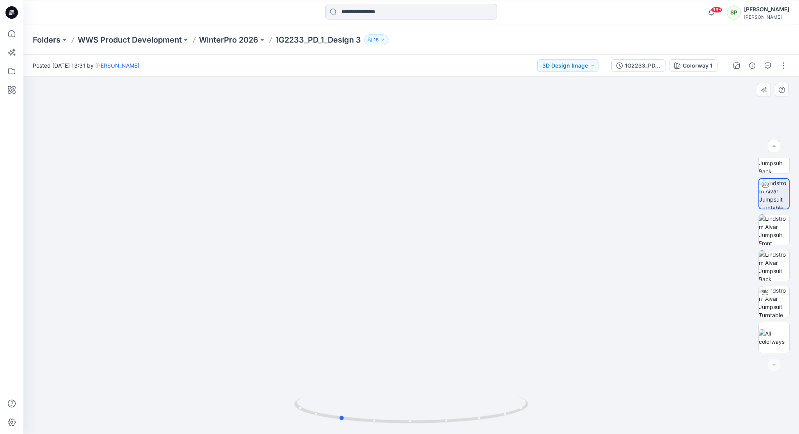
drag, startPoint x: 439, startPoint y: 422, endPoint x: 461, endPoint y: 433, distance: 24.3
click at [461, 433] on div at bounding box center [411, 414] width 234 height 39
drag, startPoint x: 427, startPoint y: 421, endPoint x: 447, endPoint y: 423, distance: 20.7
click at [447, 423] on icon at bounding box center [412, 410] width 236 height 29
drag, startPoint x: 485, startPoint y: 418, endPoint x: 384, endPoint y: 420, distance: 101.1
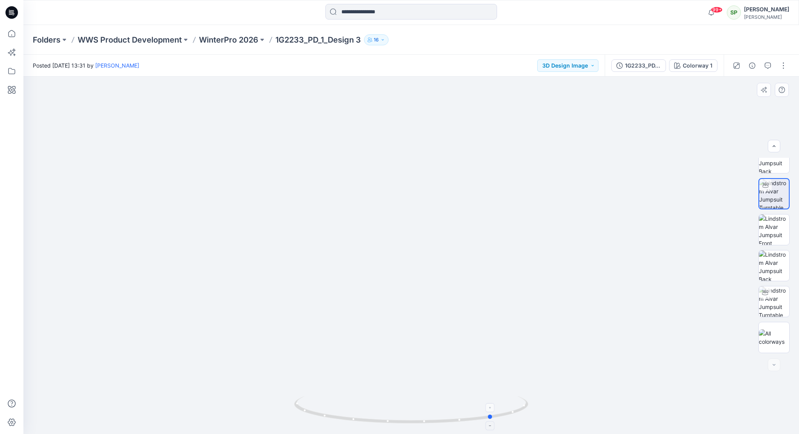
click at [384, 420] on icon at bounding box center [412, 410] width 236 height 29
click at [123, 41] on p "WWS Product Development" at bounding box center [130, 39] width 104 height 11
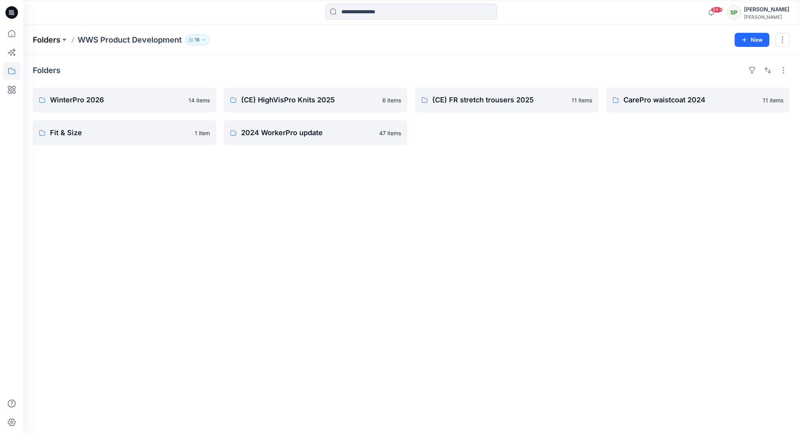
click at [50, 38] on p "Folders" at bounding box center [47, 39] width 28 height 11
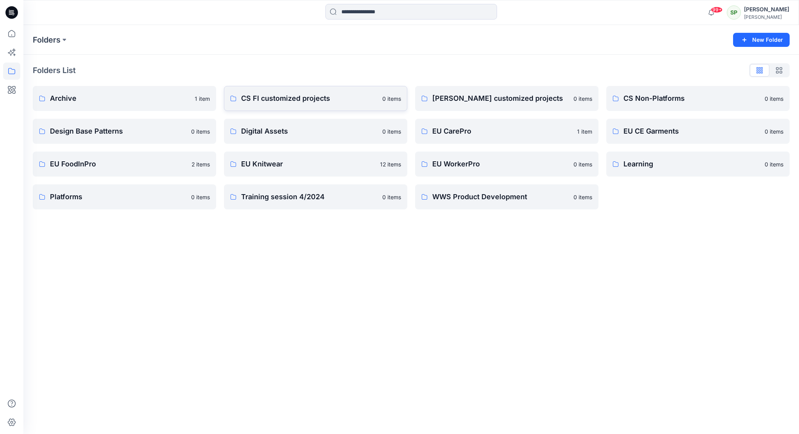
click at [314, 101] on p "CS FI customized projects" at bounding box center [309, 98] width 137 height 11
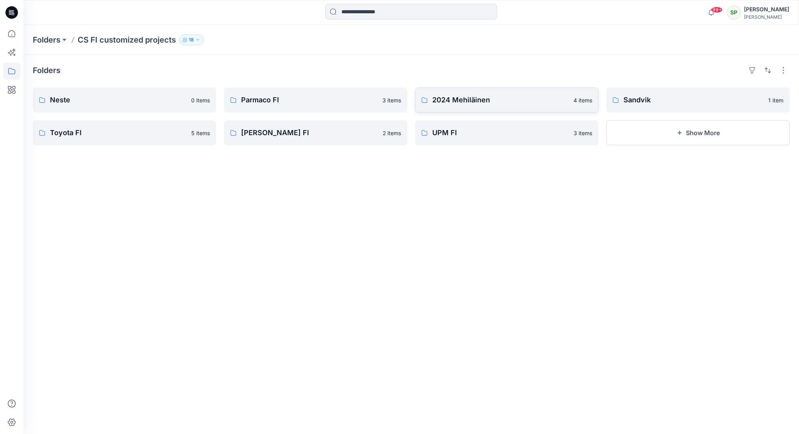
click at [461, 98] on p "2024 Mehiläinen" at bounding box center [501, 99] width 137 height 11
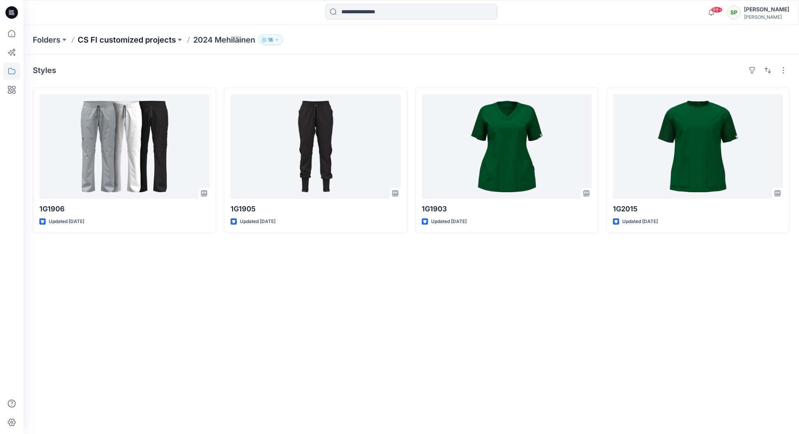
click at [137, 37] on p "CS FI customized projects" at bounding box center [127, 39] width 98 height 11
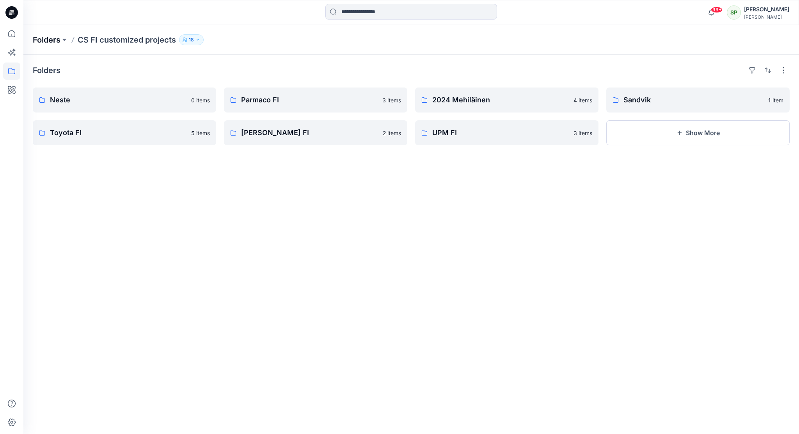
click at [52, 37] on p "Folders" at bounding box center [47, 39] width 28 height 11
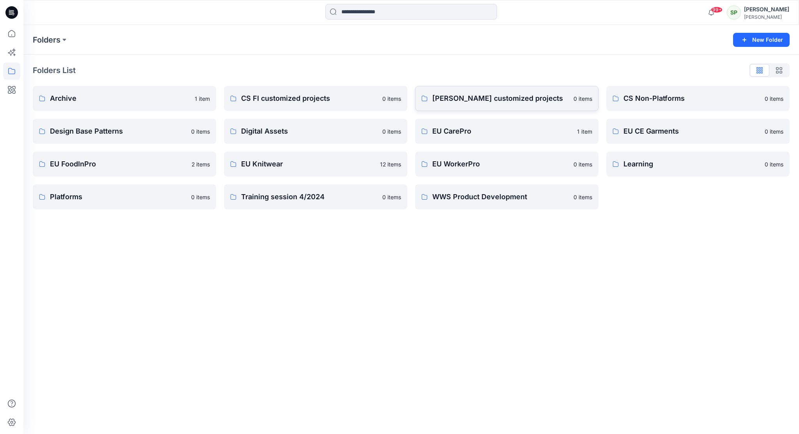
click at [497, 96] on p "[PERSON_NAME] customized projects" at bounding box center [501, 98] width 137 height 11
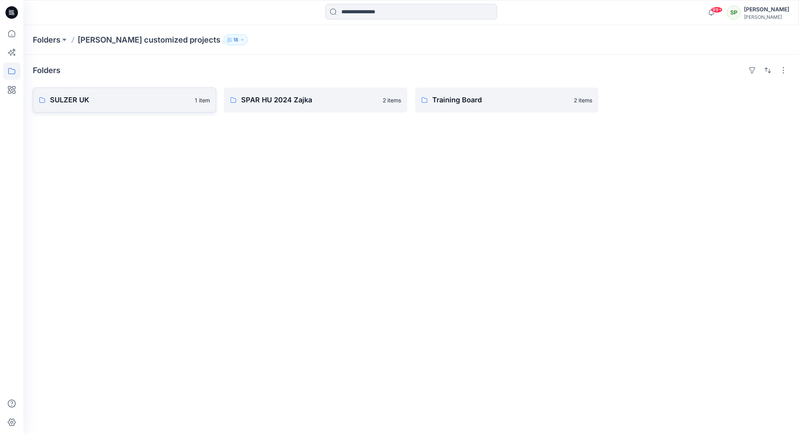
click at [83, 99] on p "SULZER UK" at bounding box center [120, 99] width 140 height 11
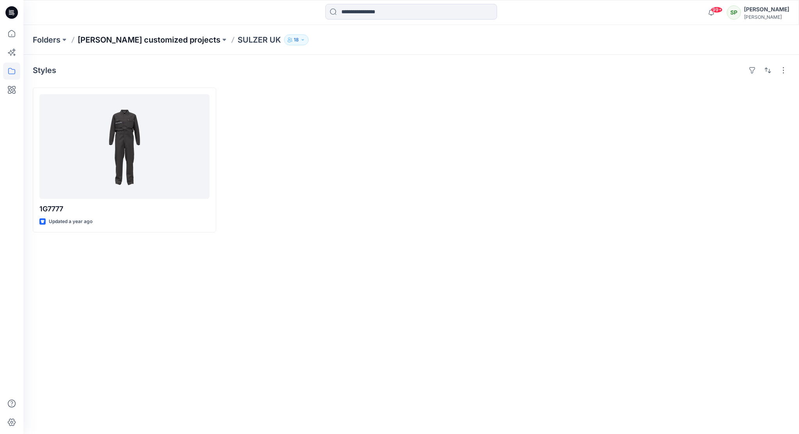
click at [123, 37] on p "[PERSON_NAME] customized projects" at bounding box center [149, 39] width 143 height 11
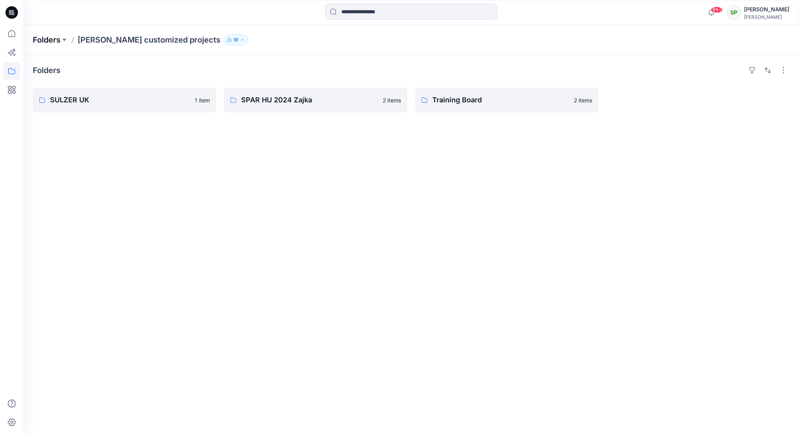
click at [49, 40] on p "Folders" at bounding box center [47, 39] width 28 height 11
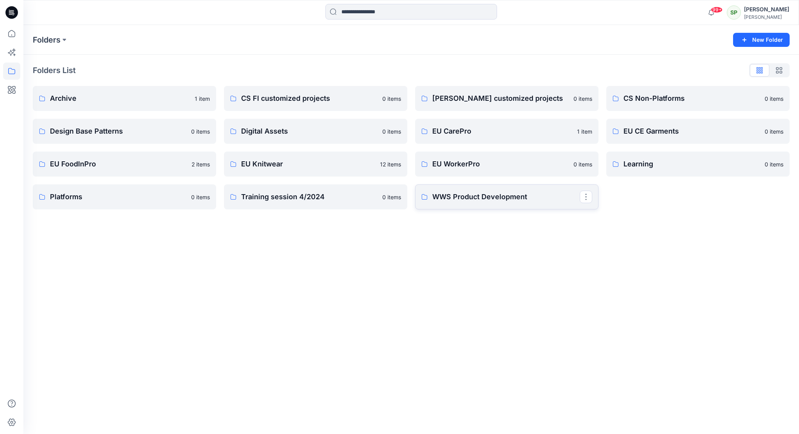
click at [482, 200] on p "WWS Product Development" at bounding box center [507, 196] width 148 height 11
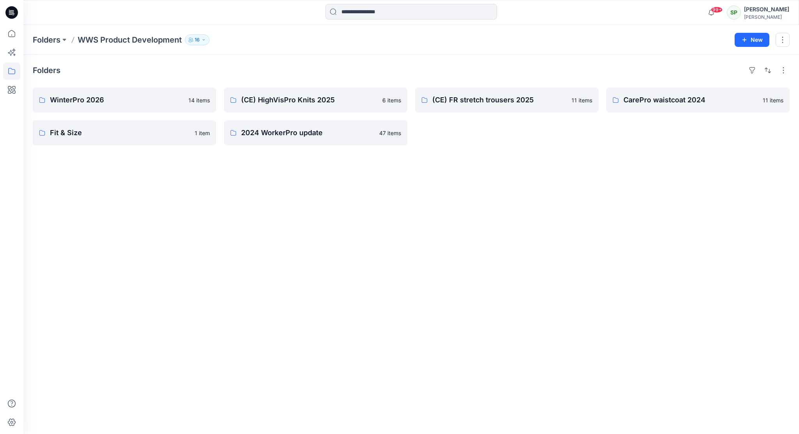
click at [130, 40] on p "WWS Product Development" at bounding box center [130, 39] width 104 height 11
click at [111, 40] on p "WWS Product Development" at bounding box center [130, 39] width 104 height 11
click at [101, 99] on p "WinterPro 2026" at bounding box center [124, 99] width 148 height 11
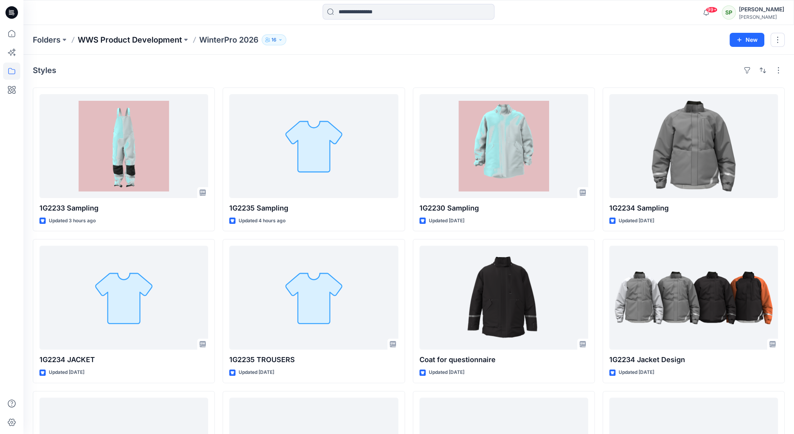
click at [138, 39] on p "WWS Product Development" at bounding box center [130, 39] width 104 height 11
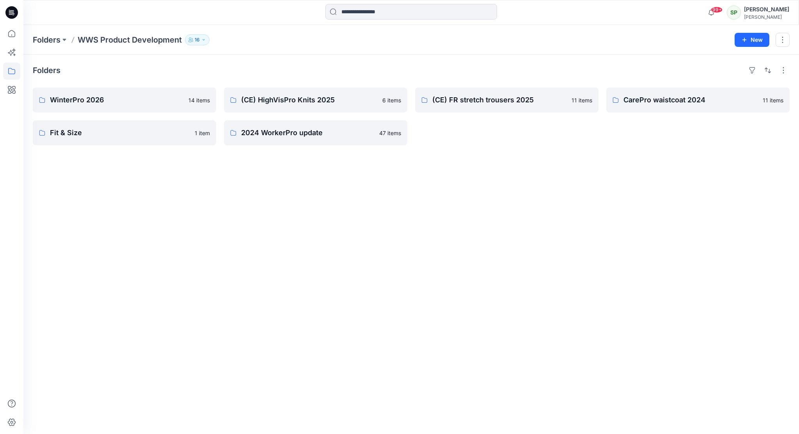
click at [162, 41] on p "WWS Product Development" at bounding box center [130, 39] width 104 height 11
click at [128, 41] on p "WWS Product Development" at bounding box center [130, 39] width 104 height 11
click at [118, 39] on p "WWS Product Development" at bounding box center [130, 39] width 104 height 11
click at [59, 37] on p "Folders" at bounding box center [47, 39] width 28 height 11
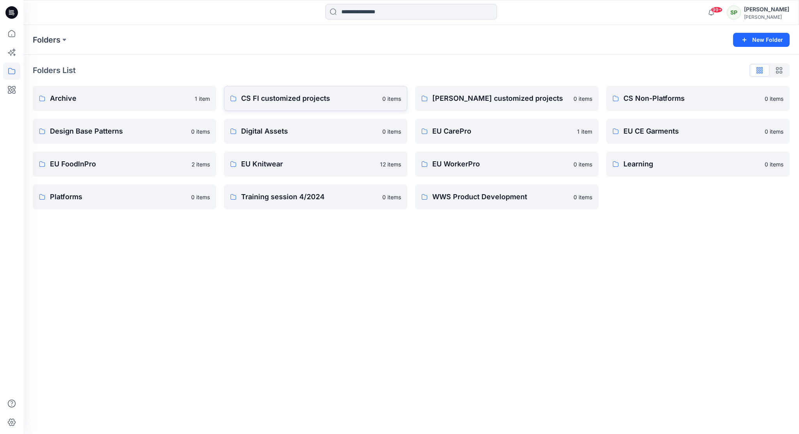
click at [261, 95] on p "CS FI customized projects" at bounding box center [309, 98] width 137 height 11
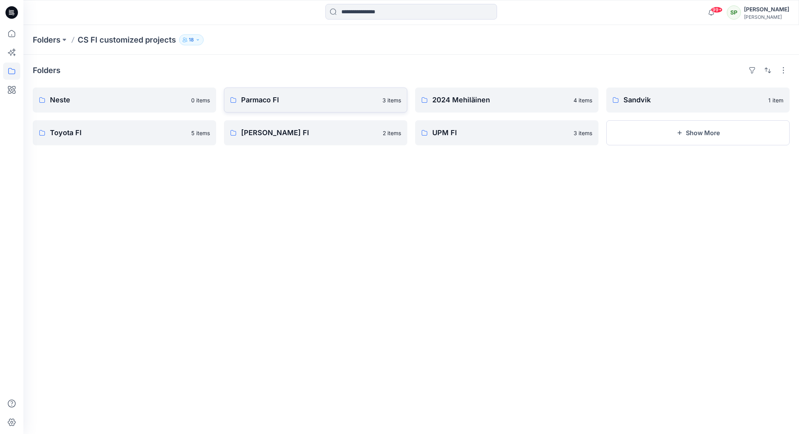
click at [301, 101] on p "Parmaco FI" at bounding box center [309, 99] width 137 height 11
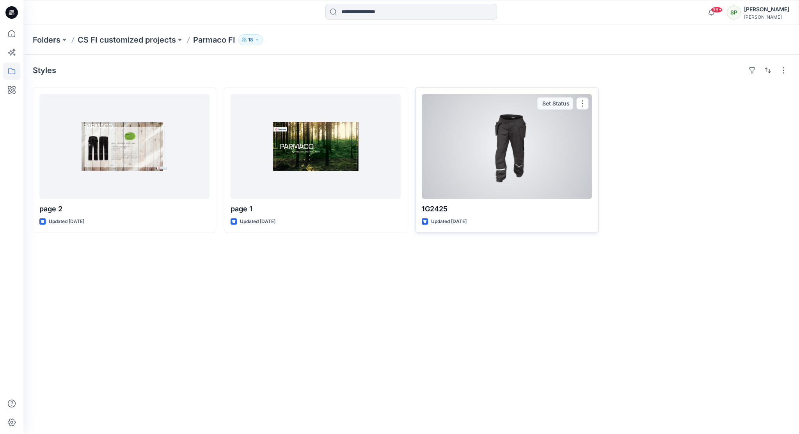
click at [525, 143] on div at bounding box center [507, 146] width 170 height 105
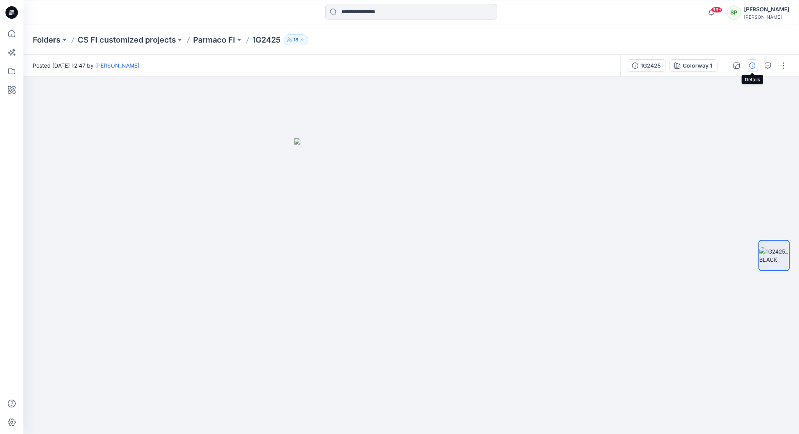
click at [754, 63] on icon "button" at bounding box center [752, 65] width 6 height 6
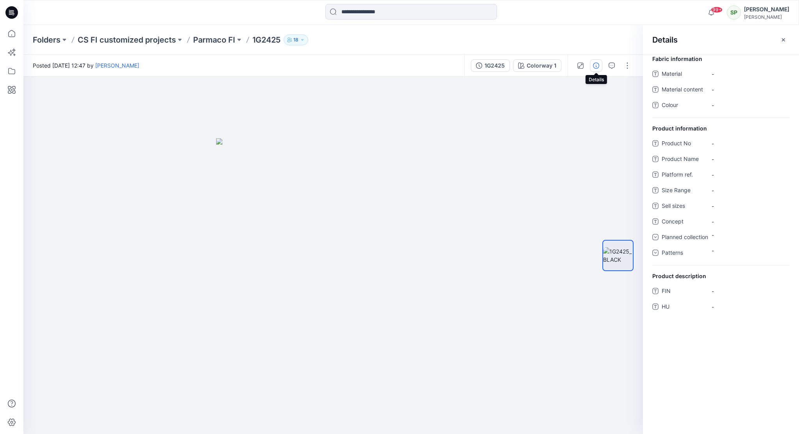
click at [596, 65] on icon "button" at bounding box center [596, 65] width 6 height 6
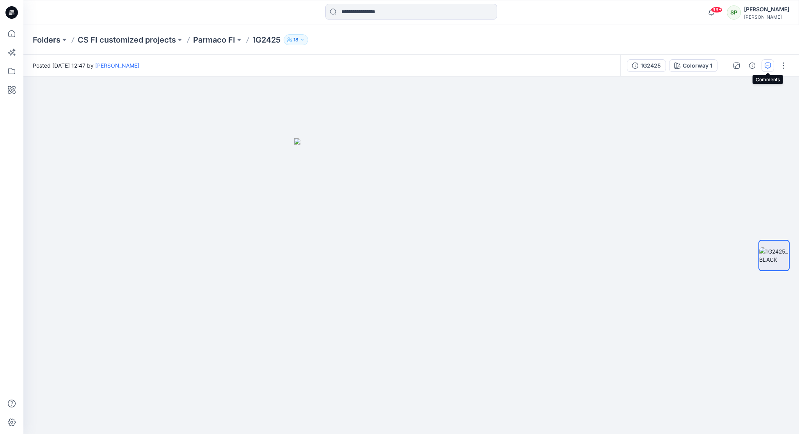
click at [768, 64] on icon "button" at bounding box center [768, 65] width 6 height 6
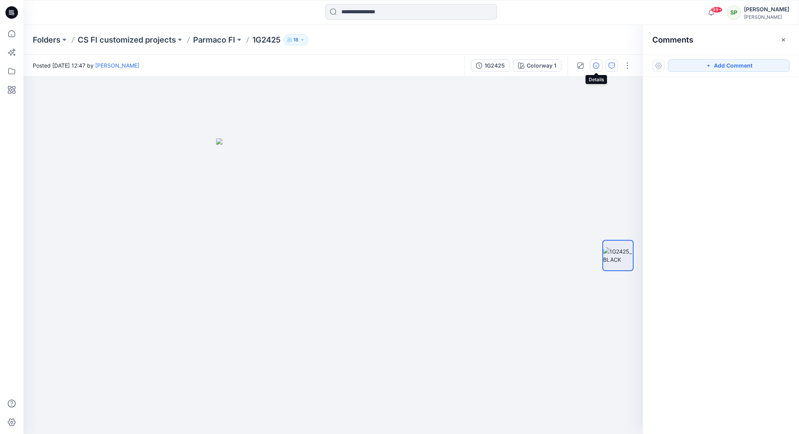
click at [598, 64] on icon "button" at bounding box center [596, 65] width 6 height 6
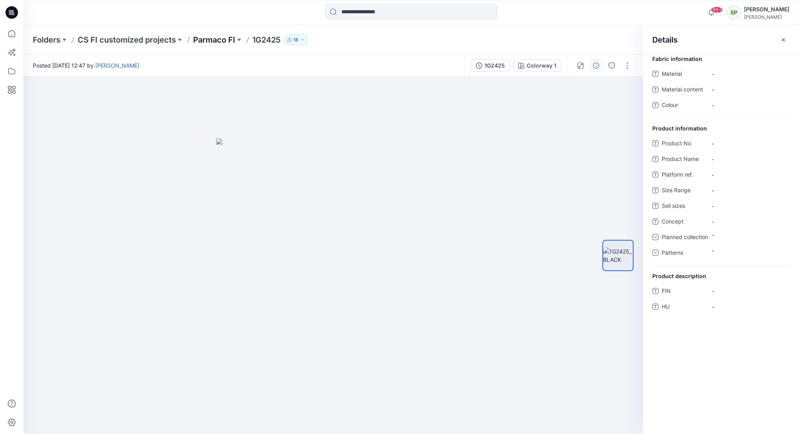
click at [208, 40] on p "Parmaco FI" at bounding box center [214, 39] width 42 height 11
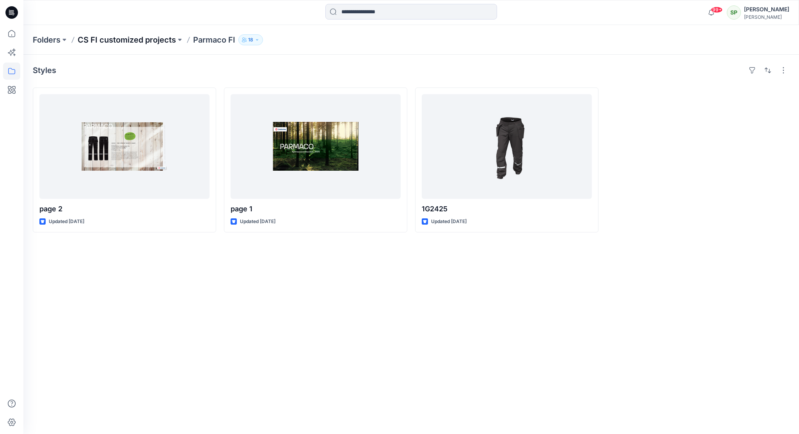
click at [125, 39] on p "CS FI customized projects" at bounding box center [127, 39] width 98 height 11
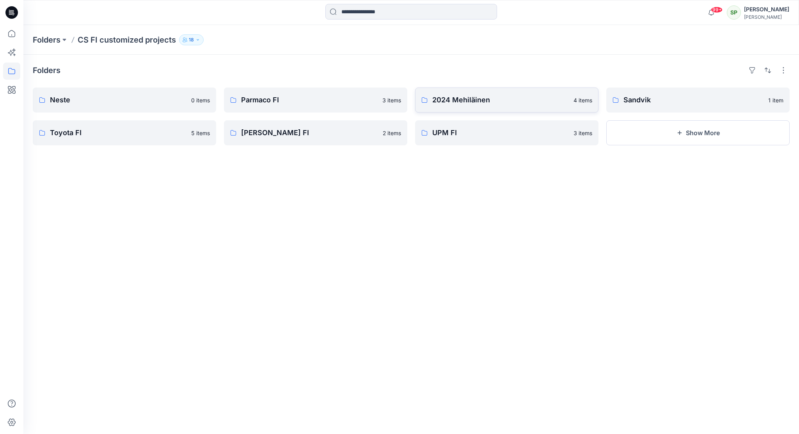
click at [514, 101] on p "2024 Mehiläinen" at bounding box center [501, 99] width 137 height 11
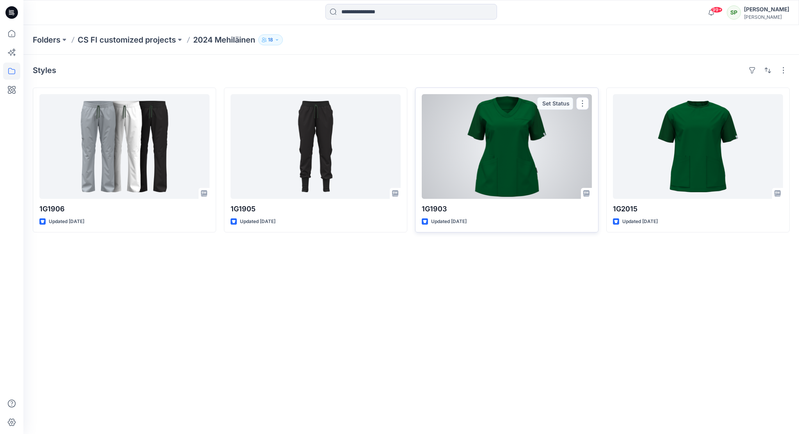
click at [522, 151] on div at bounding box center [507, 146] width 170 height 105
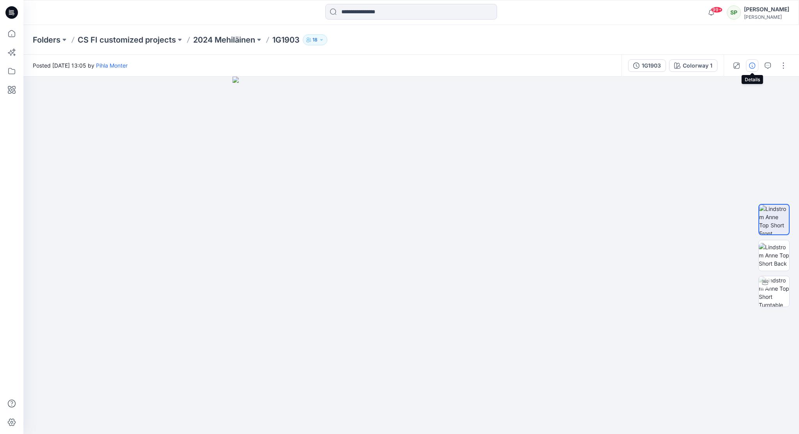
click at [755, 66] on icon "button" at bounding box center [752, 65] width 6 height 6
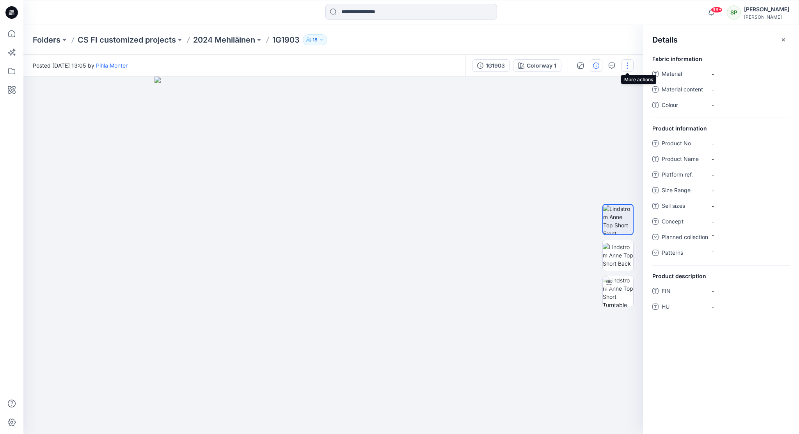
click at [630, 63] on button "button" at bounding box center [627, 65] width 12 height 12
click at [500, 123] on img at bounding box center [333, 255] width 357 height 357
